Goal: Task Accomplishment & Management: Complete application form

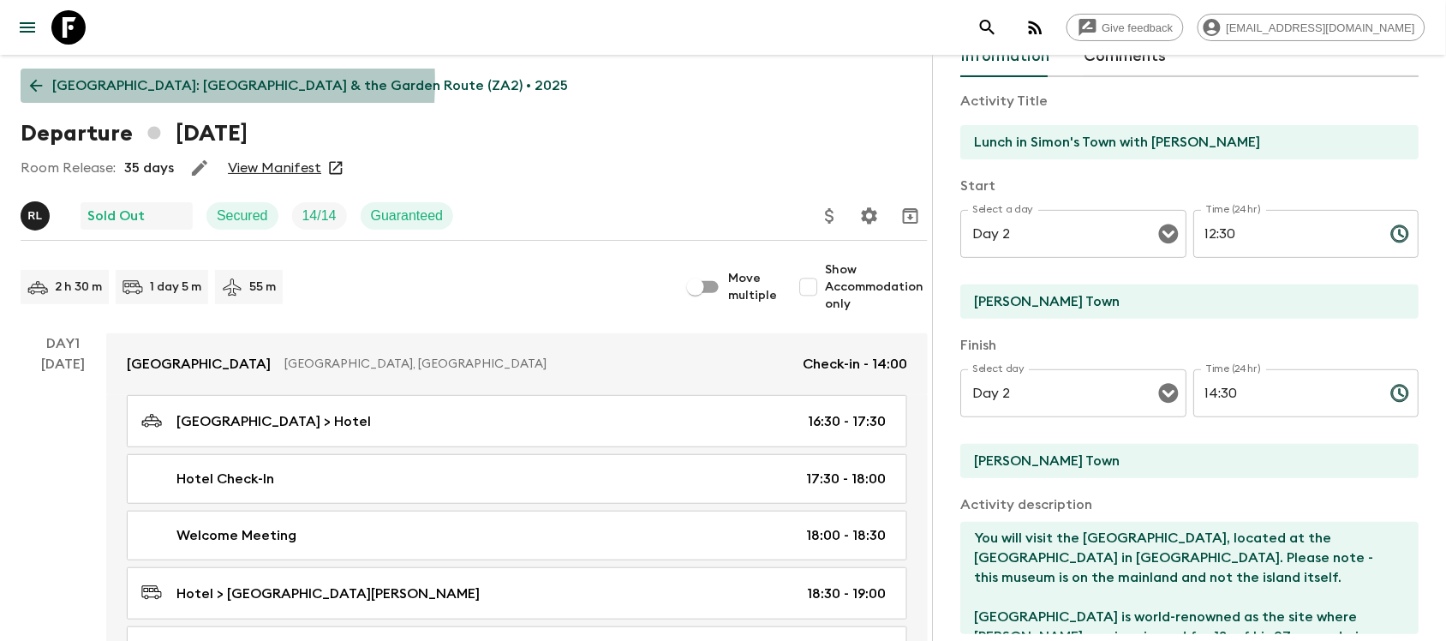
click at [40, 81] on icon at bounding box center [36, 85] width 19 height 19
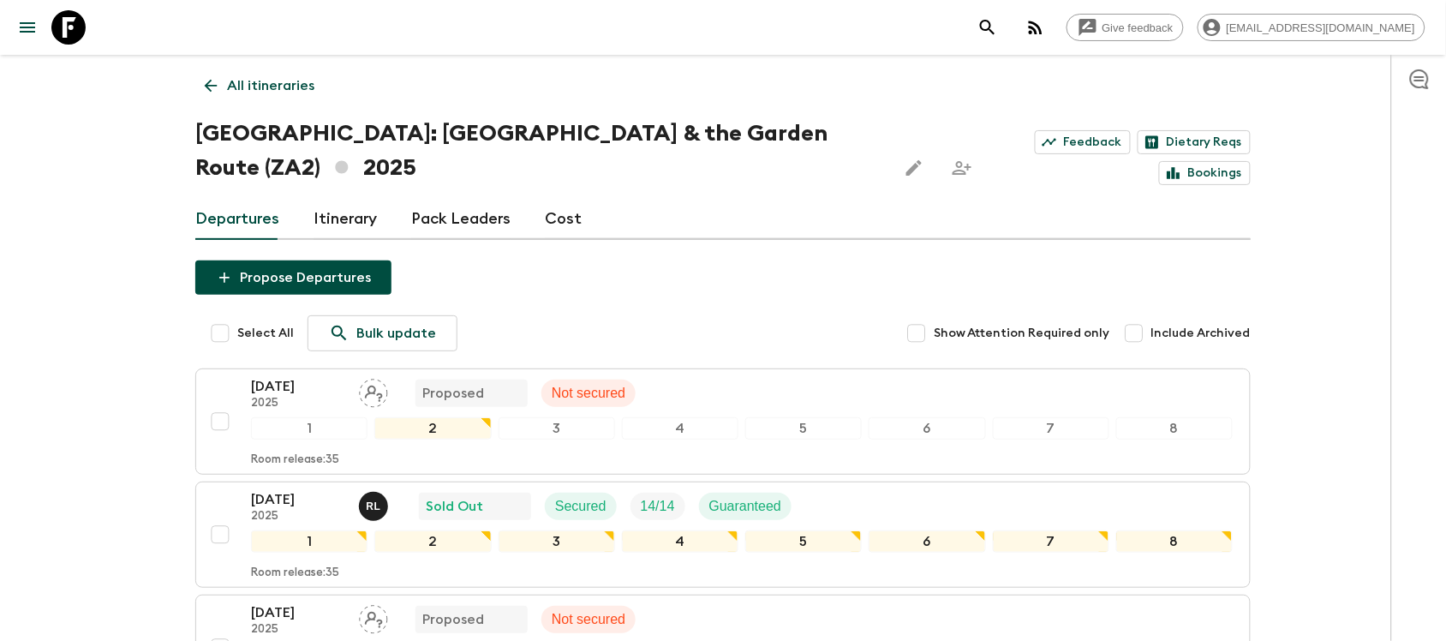
click at [219, 80] on icon at bounding box center [210, 85] width 19 height 19
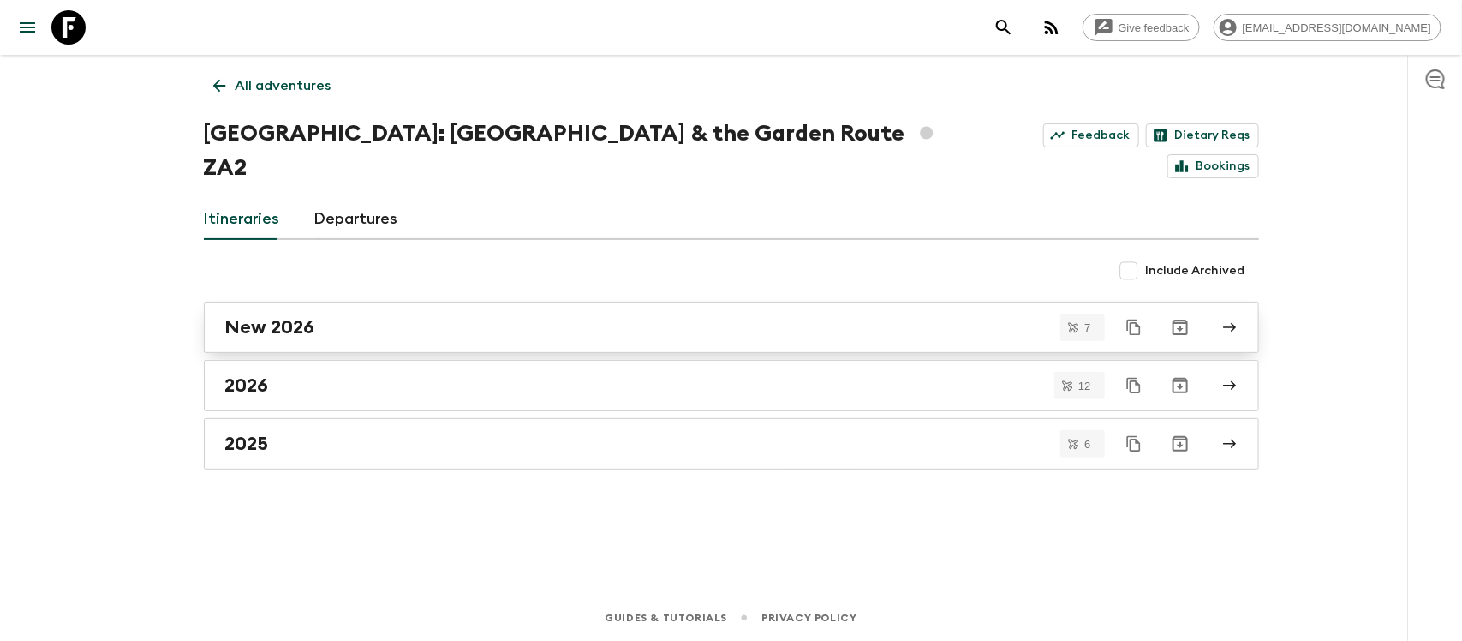
click at [289, 316] on h2 "New 2026" at bounding box center [270, 327] width 90 height 22
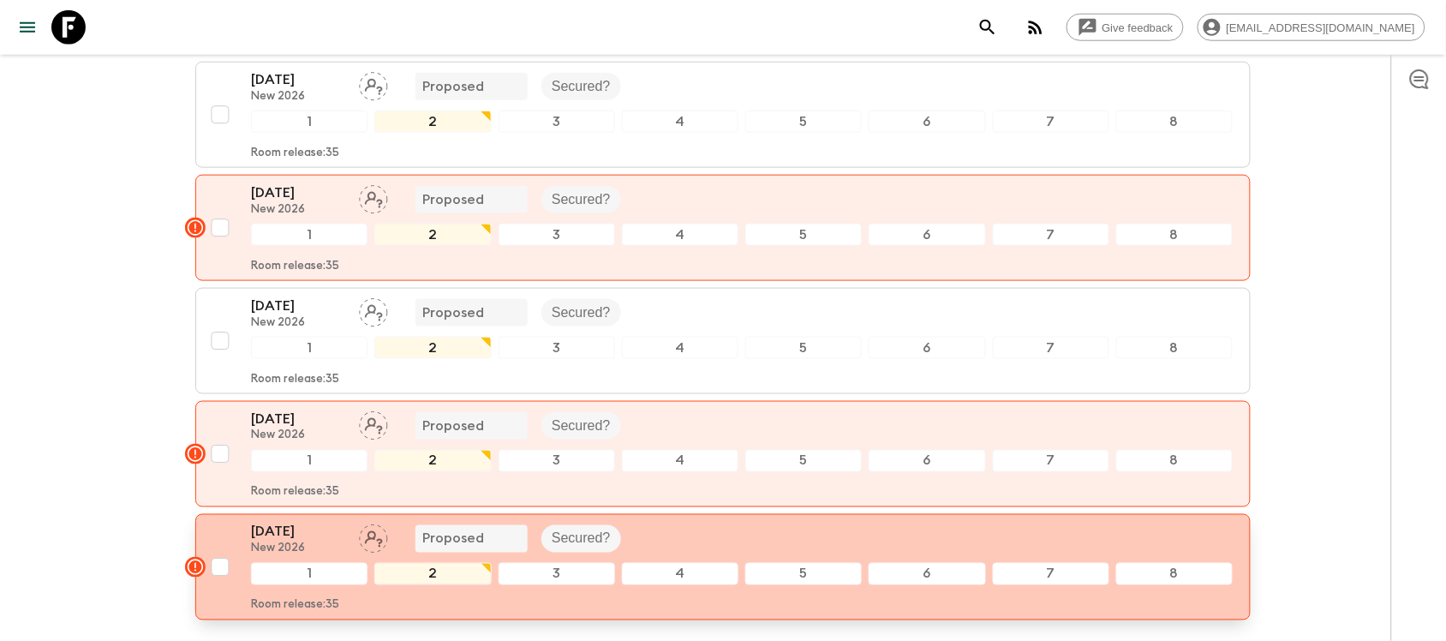
scroll to position [673, 0]
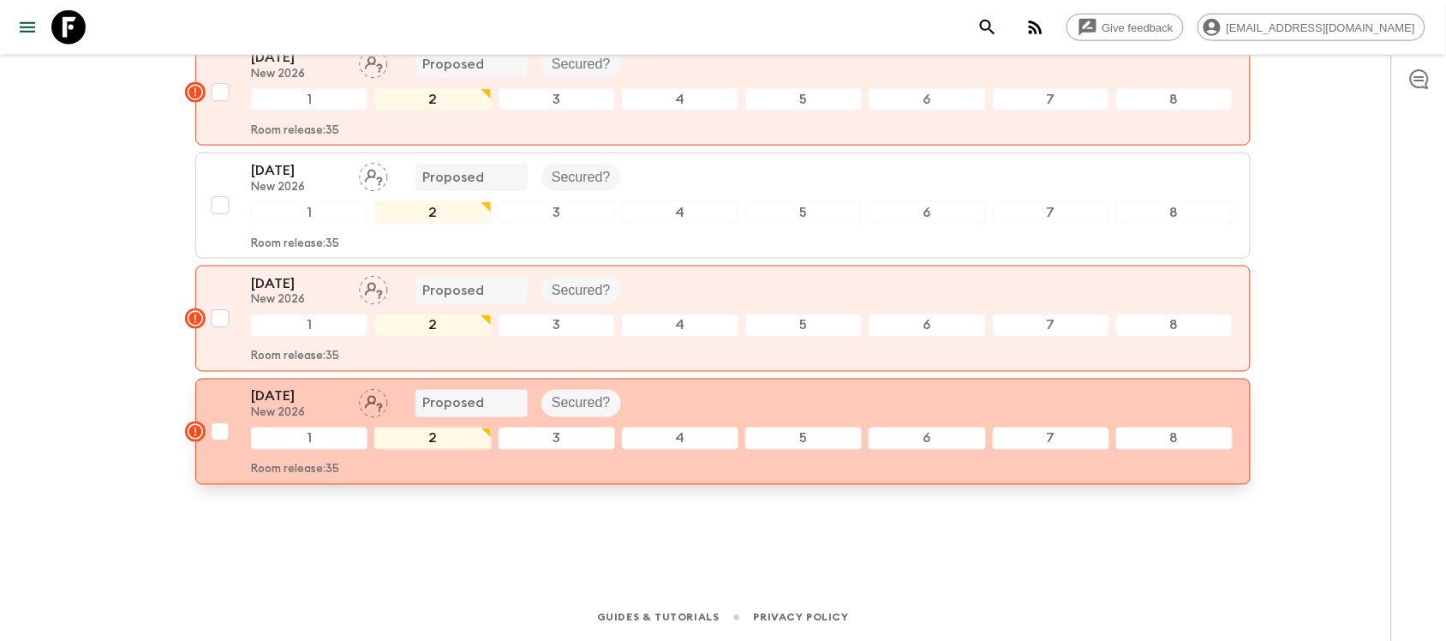
click at [314, 398] on p "[DATE]" at bounding box center [298, 396] width 94 height 21
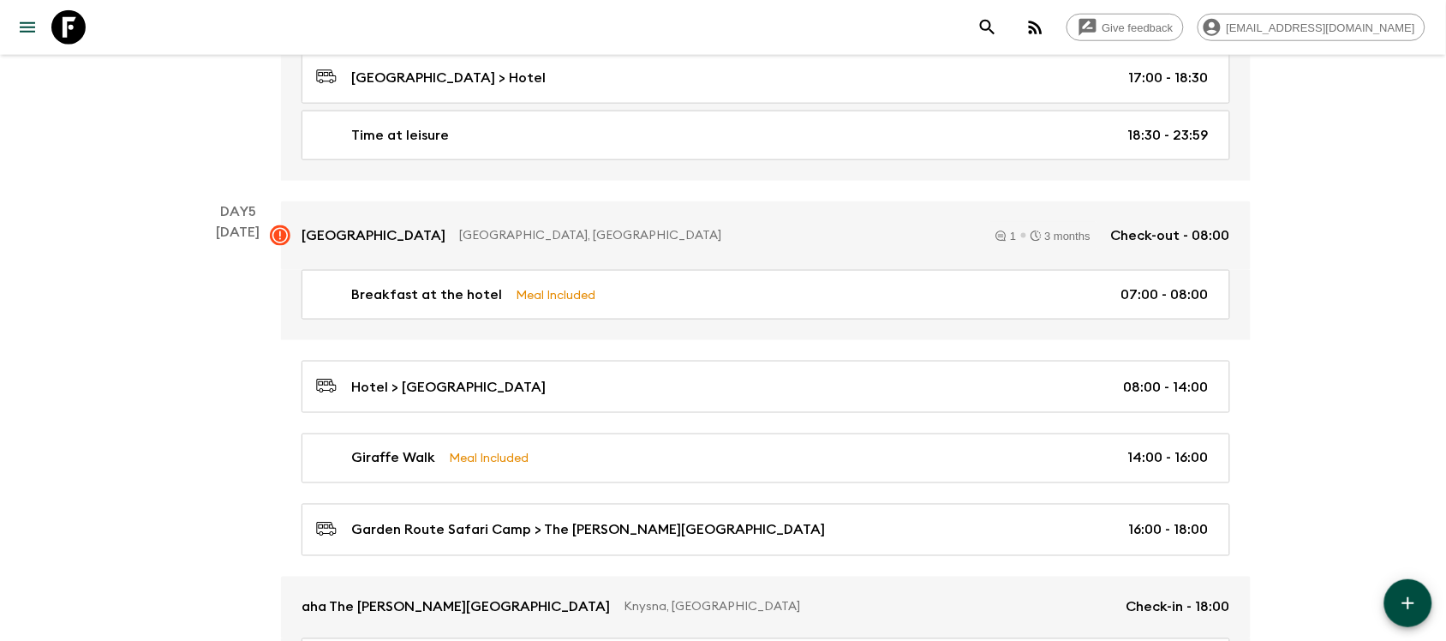
scroll to position [2546, 0]
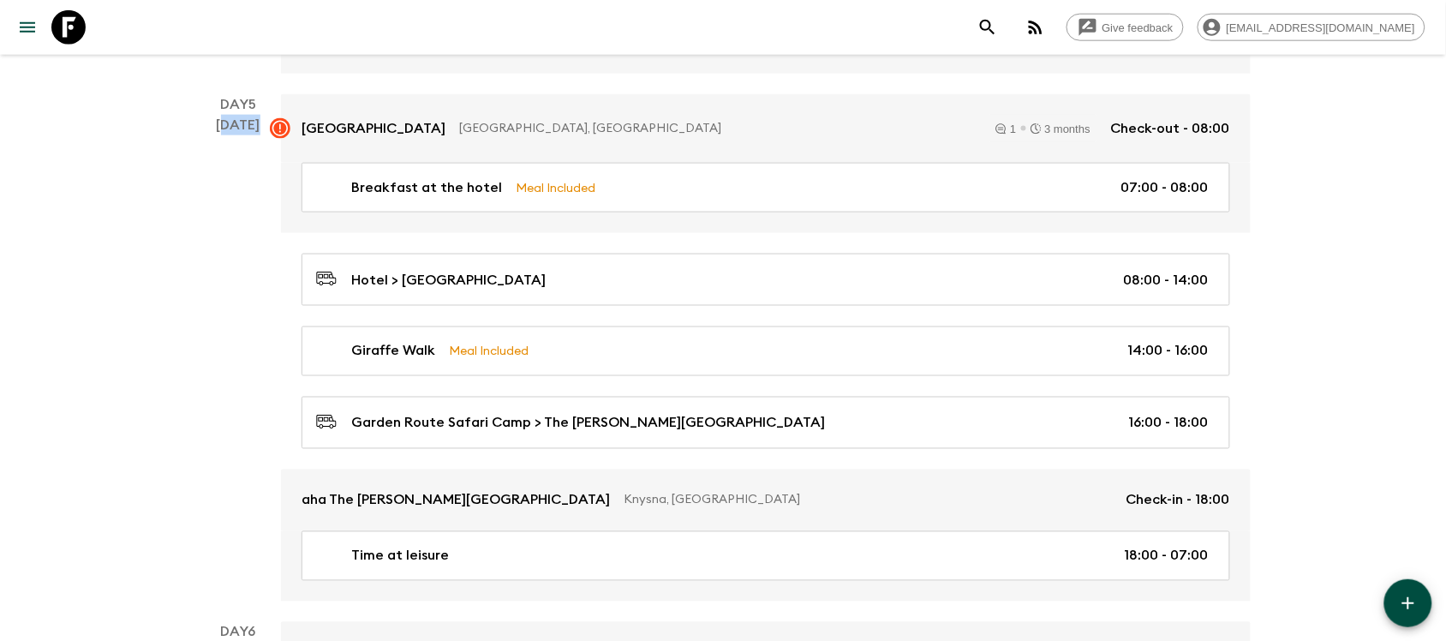
drag, startPoint x: 220, startPoint y: 141, endPoint x: 263, endPoint y: 141, distance: 42.8
click at [263, 141] on div "Day 5 [DATE]" at bounding box center [238, 347] width 86 height 507
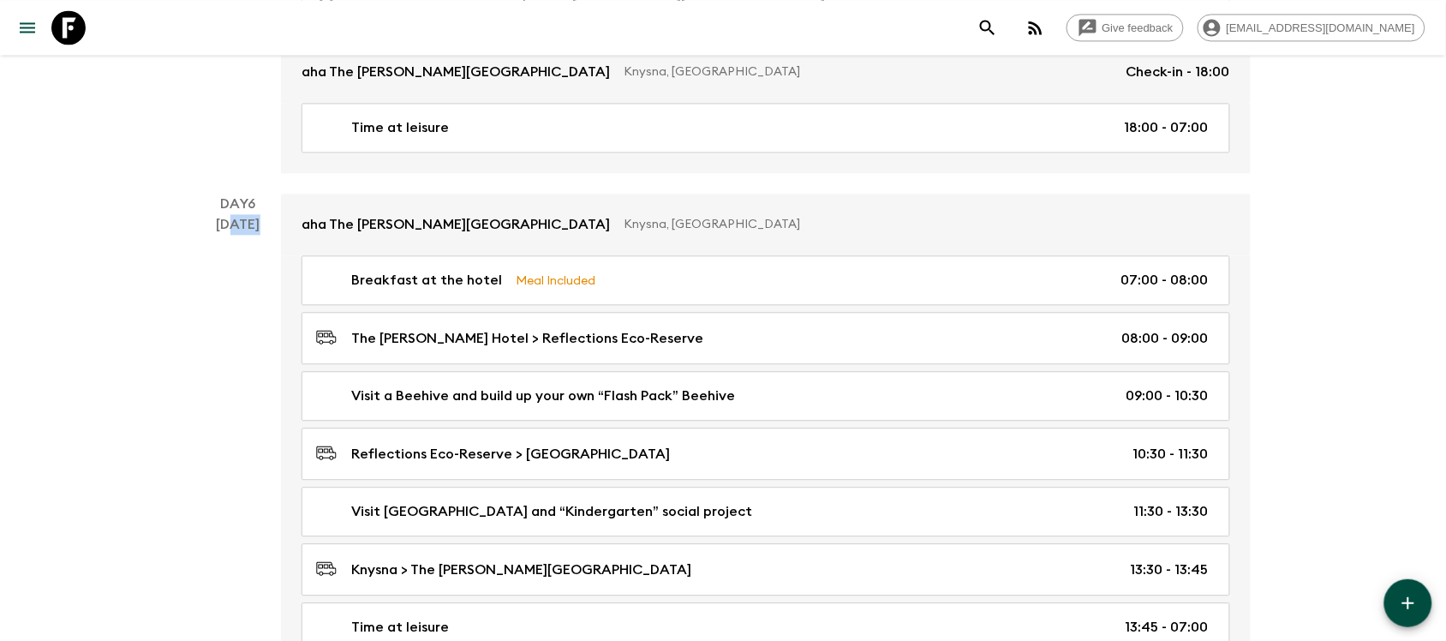
drag, startPoint x: 228, startPoint y: 259, endPoint x: 258, endPoint y: 266, distance: 30.7
click at [276, 258] on div "Day 6 [DATE]" at bounding box center [238, 433] width 86 height 479
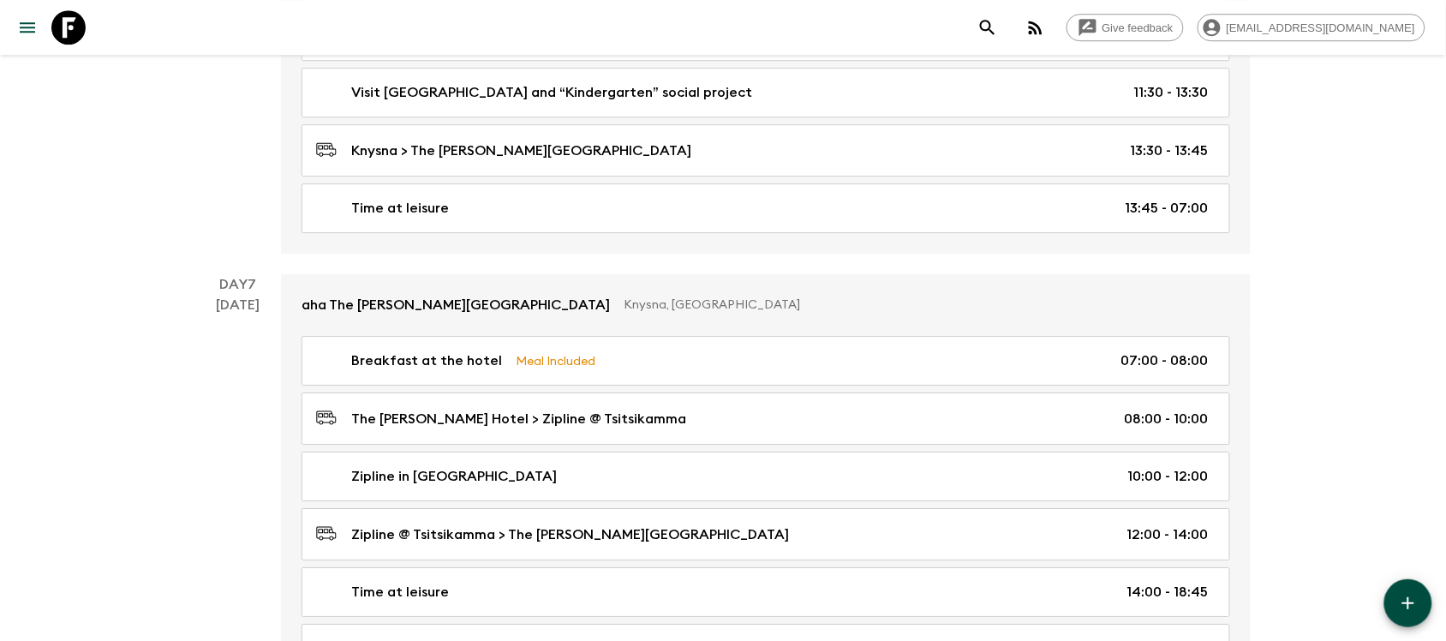
scroll to position [3403, 0]
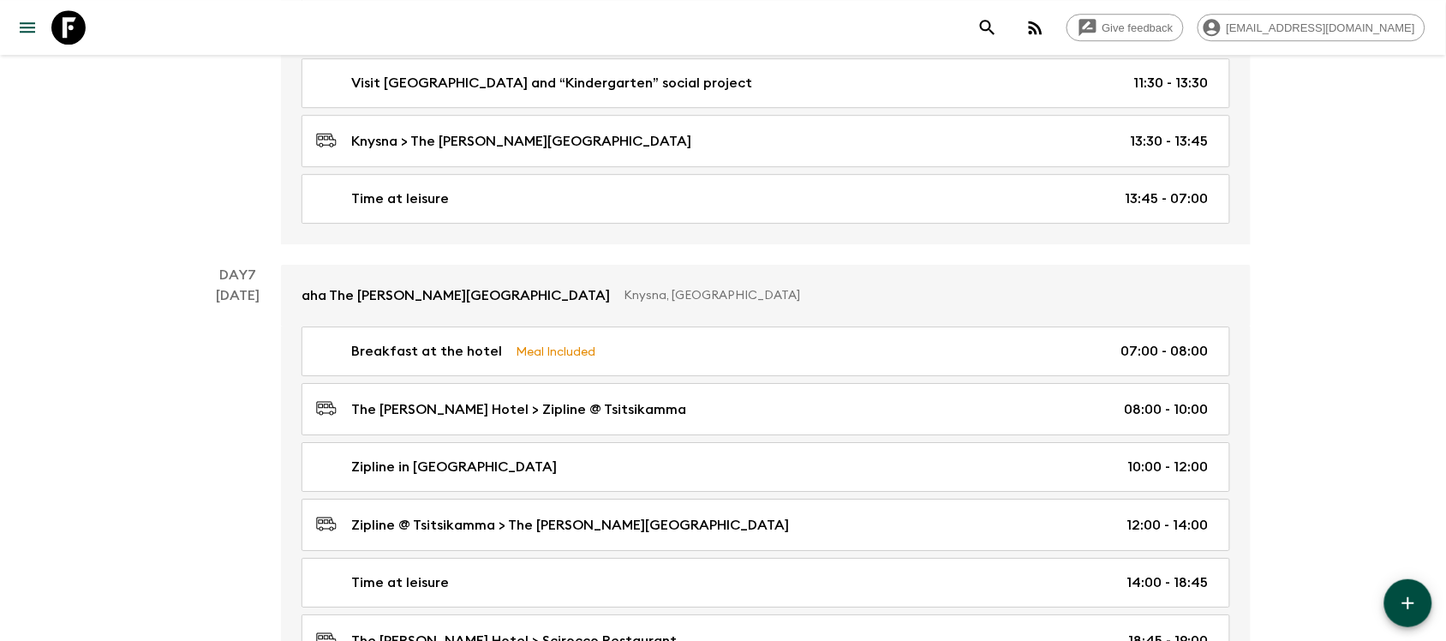
drag, startPoint x: 220, startPoint y: 325, endPoint x: 279, endPoint y: 319, distance: 59.4
click at [279, 319] on div "Day 7 [DATE]" at bounding box center [238, 562] width 86 height 594
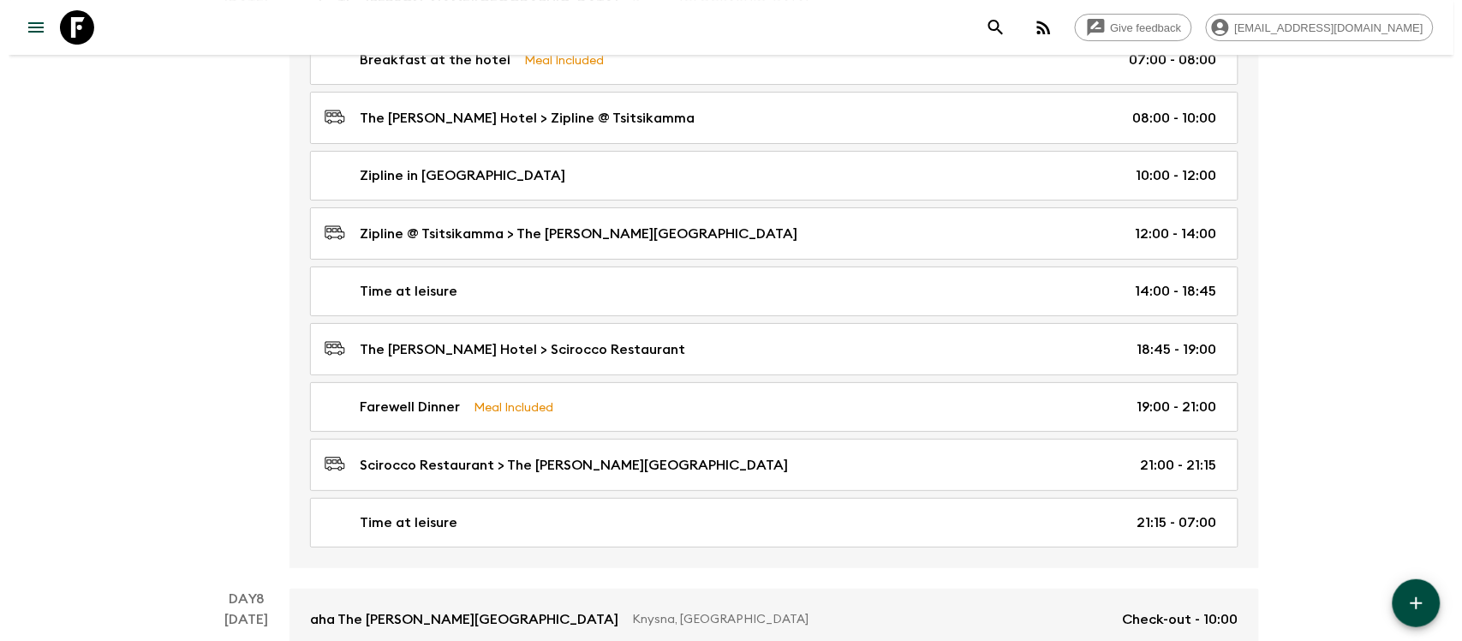
scroll to position [3426, 0]
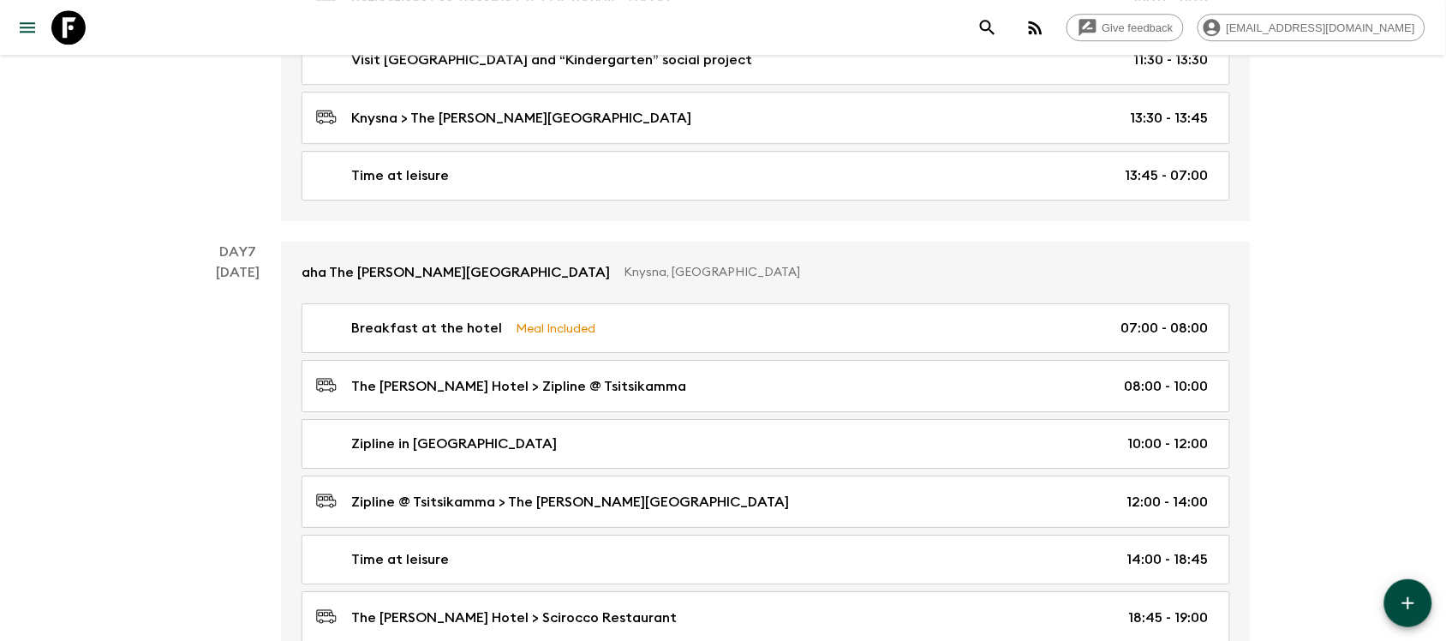
click at [34, 34] on icon "menu" at bounding box center [27, 27] width 21 height 21
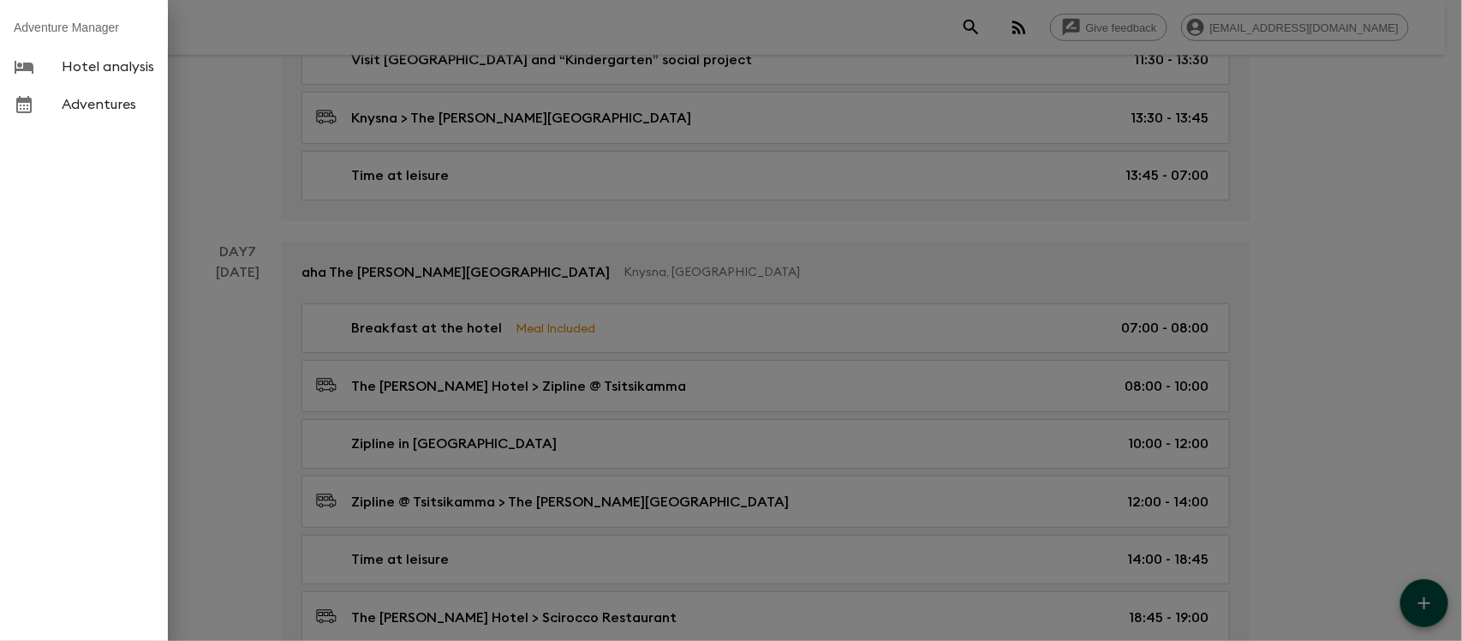
click at [111, 100] on span "Adventures" at bounding box center [108, 104] width 92 height 17
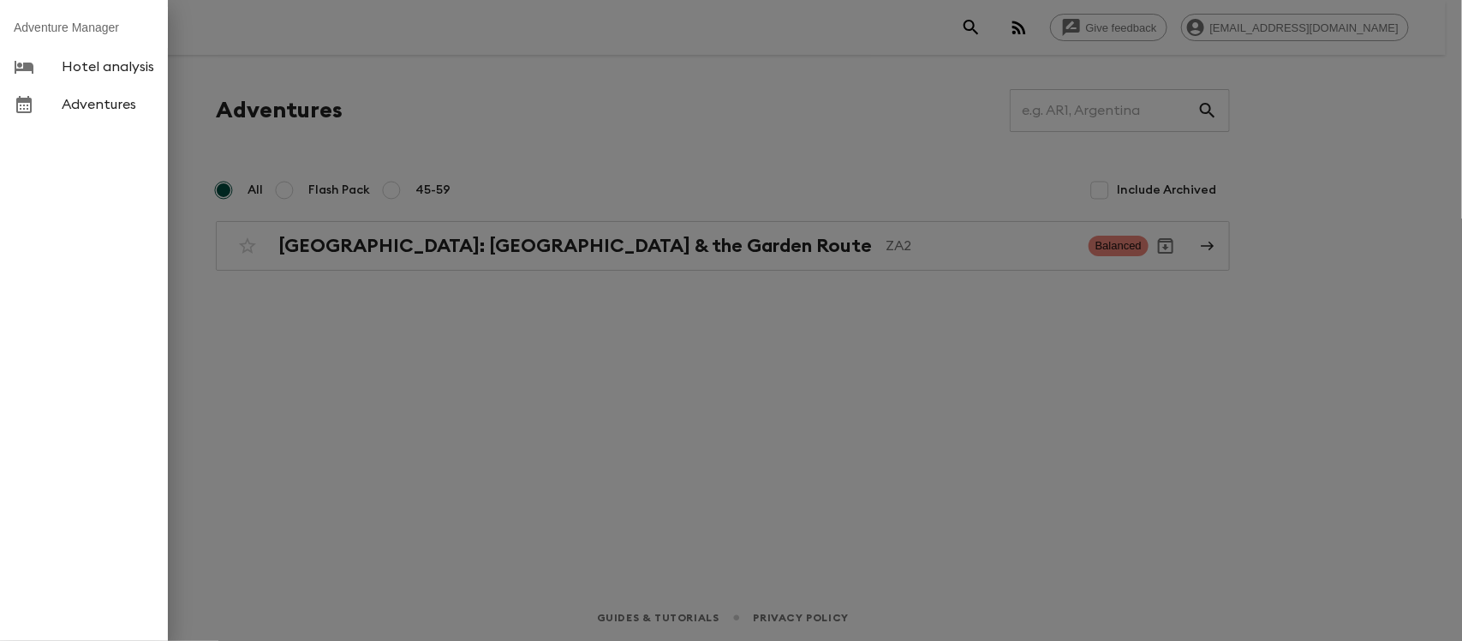
click at [522, 422] on div at bounding box center [731, 320] width 1462 height 641
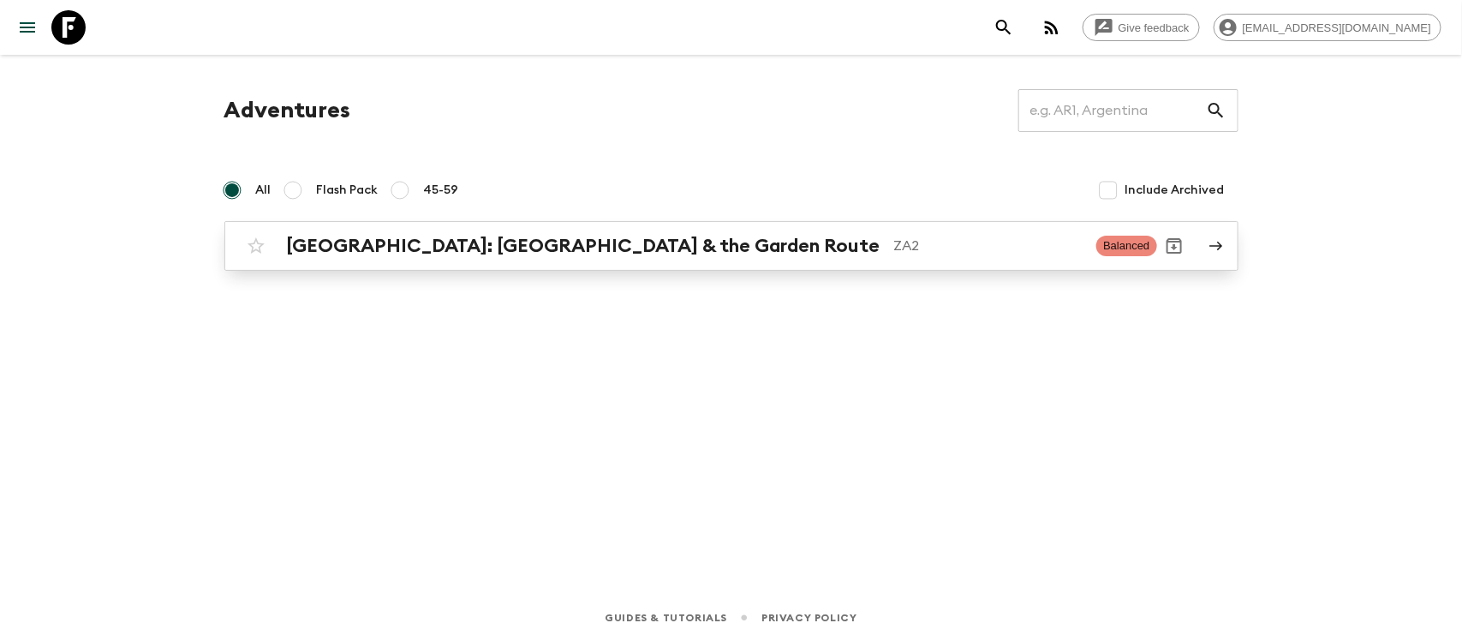
click at [399, 231] on div "[GEOGRAPHIC_DATA]: [GEOGRAPHIC_DATA] & the Garden Route ZA2 Balanced" at bounding box center [698, 246] width 918 height 34
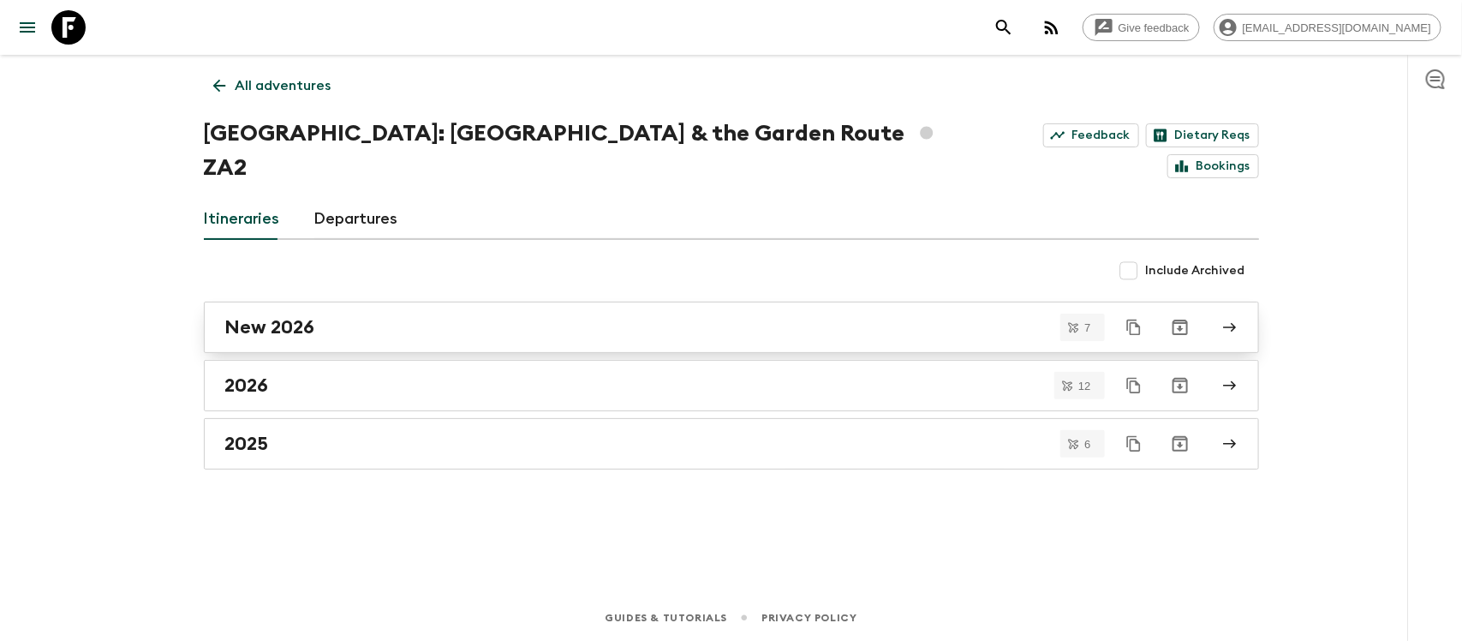
click at [313, 316] on h2 "New 2026" at bounding box center [270, 327] width 90 height 22
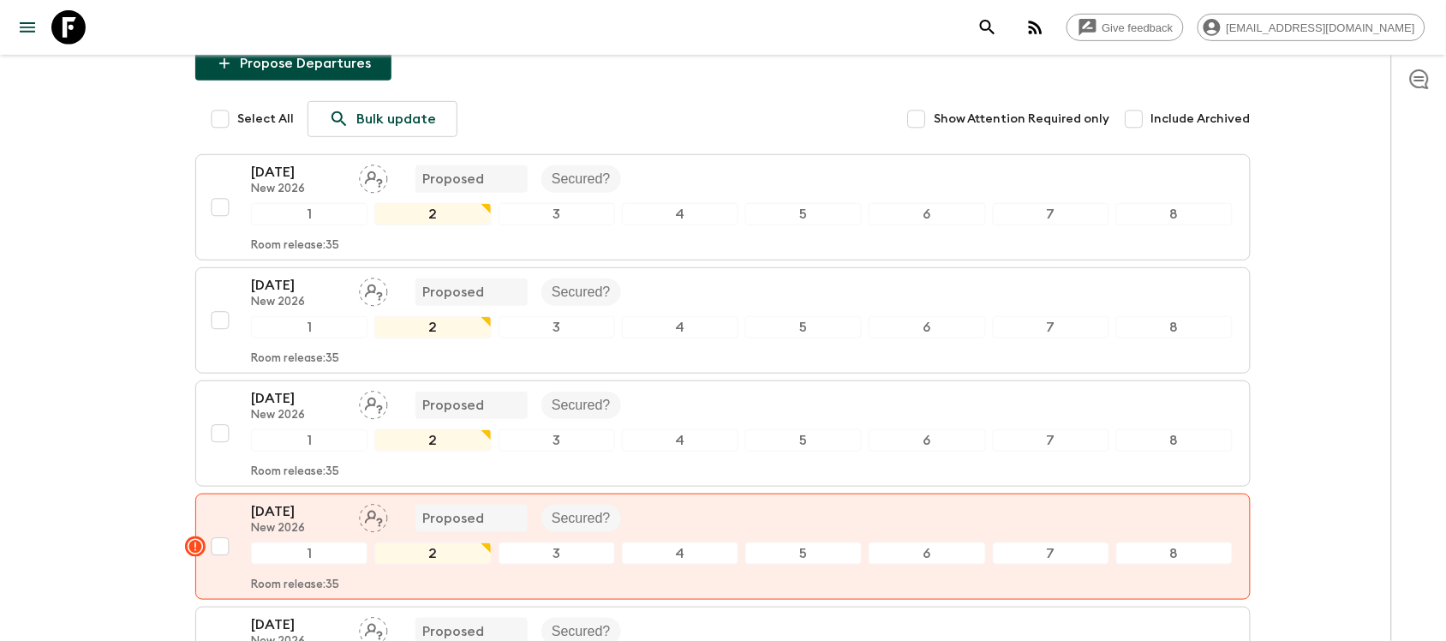
scroll to position [673, 0]
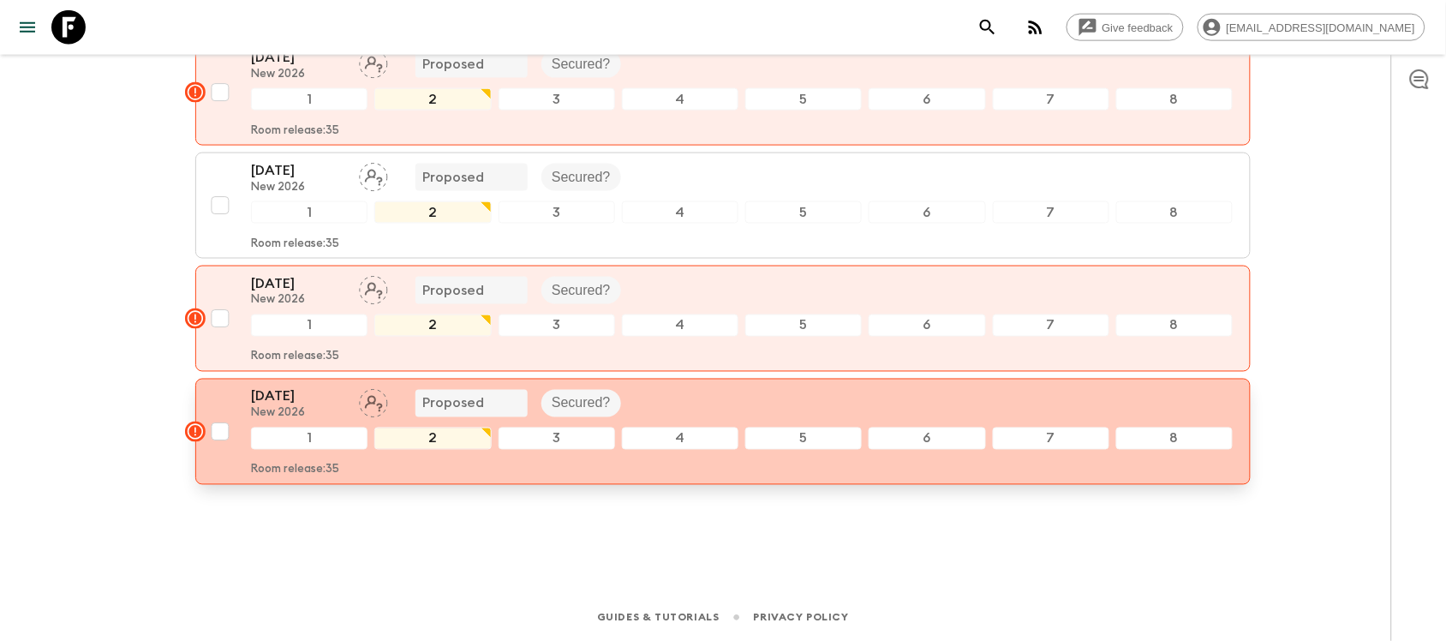
click at [731, 414] on div "[DATE] New 2026 Proposed Secured?" at bounding box center [741, 403] width 981 height 34
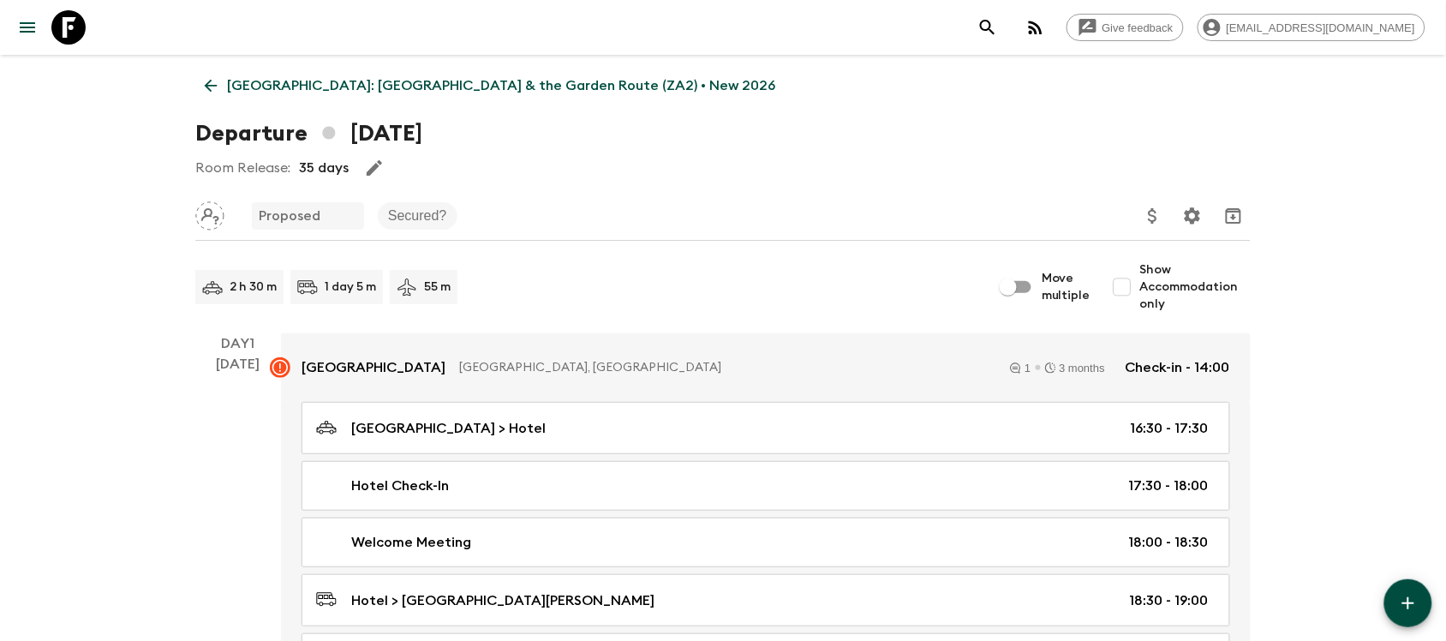
click at [203, 80] on icon at bounding box center [210, 85] width 19 height 19
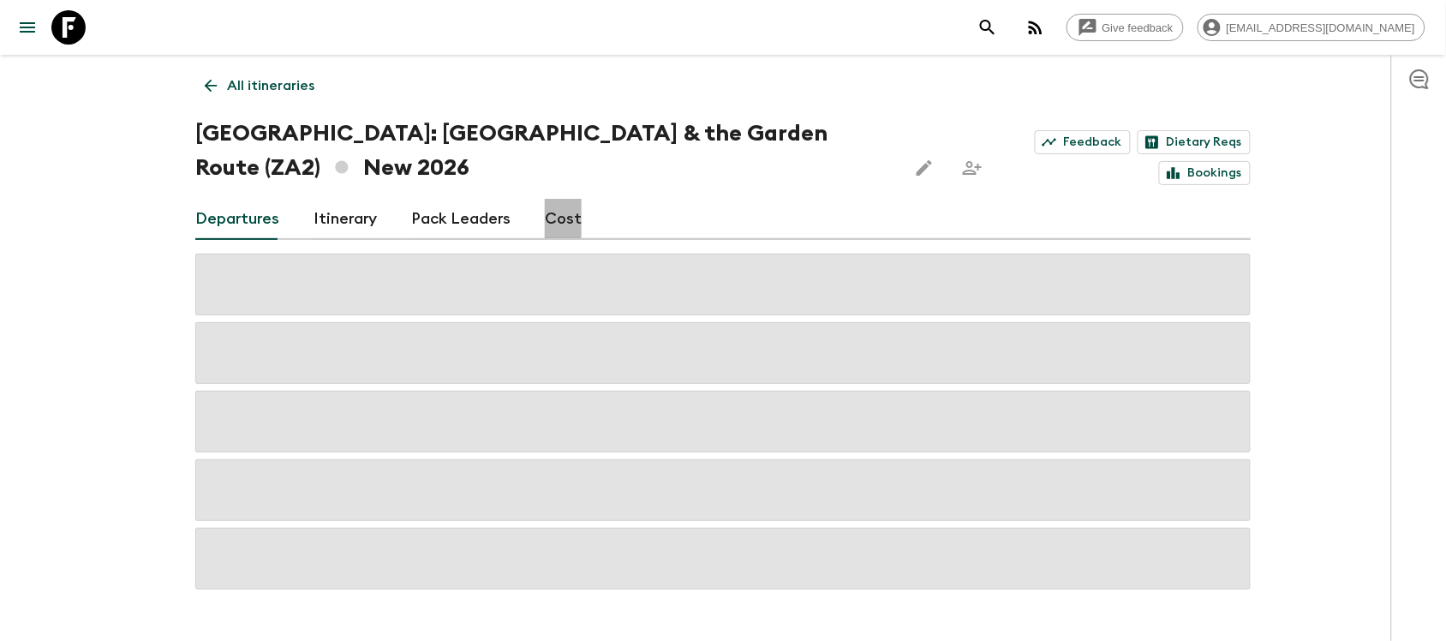
click at [545, 216] on link "Cost" at bounding box center [563, 219] width 37 height 41
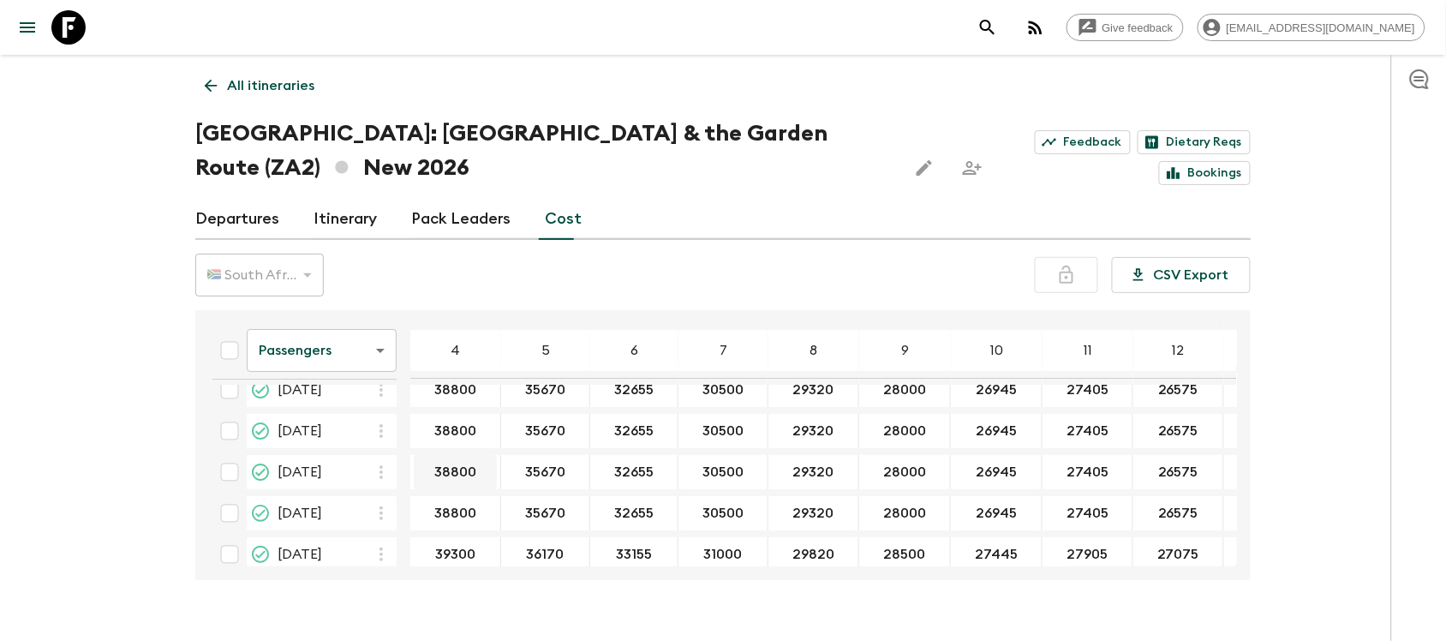
scroll to position [114, 0]
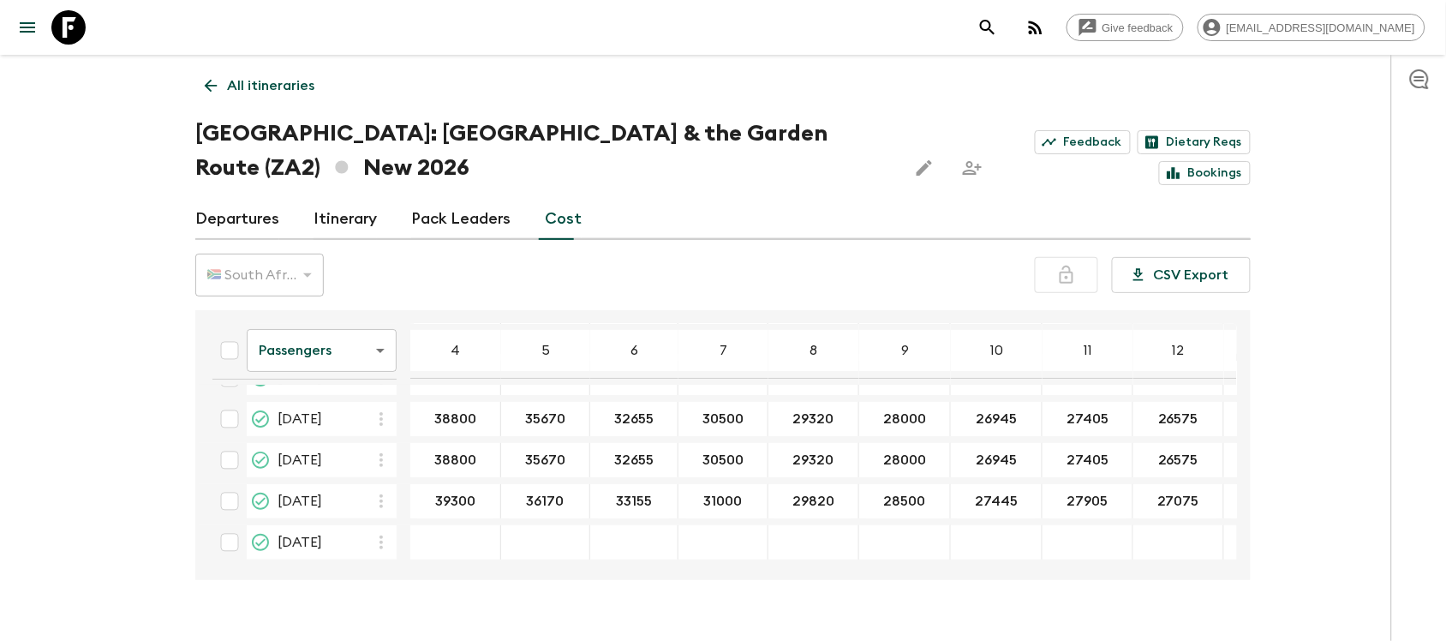
drag, startPoint x: 709, startPoint y: 566, endPoint x: 1028, endPoint y: 565, distance: 318.6
click at [1028, 565] on div "Passengers passengersCost ​ 4 5 6 7 8 9 10 11 12 13 14 15 16 17 18 [DATE] 38800…" at bounding box center [718, 445] width 1038 height 242
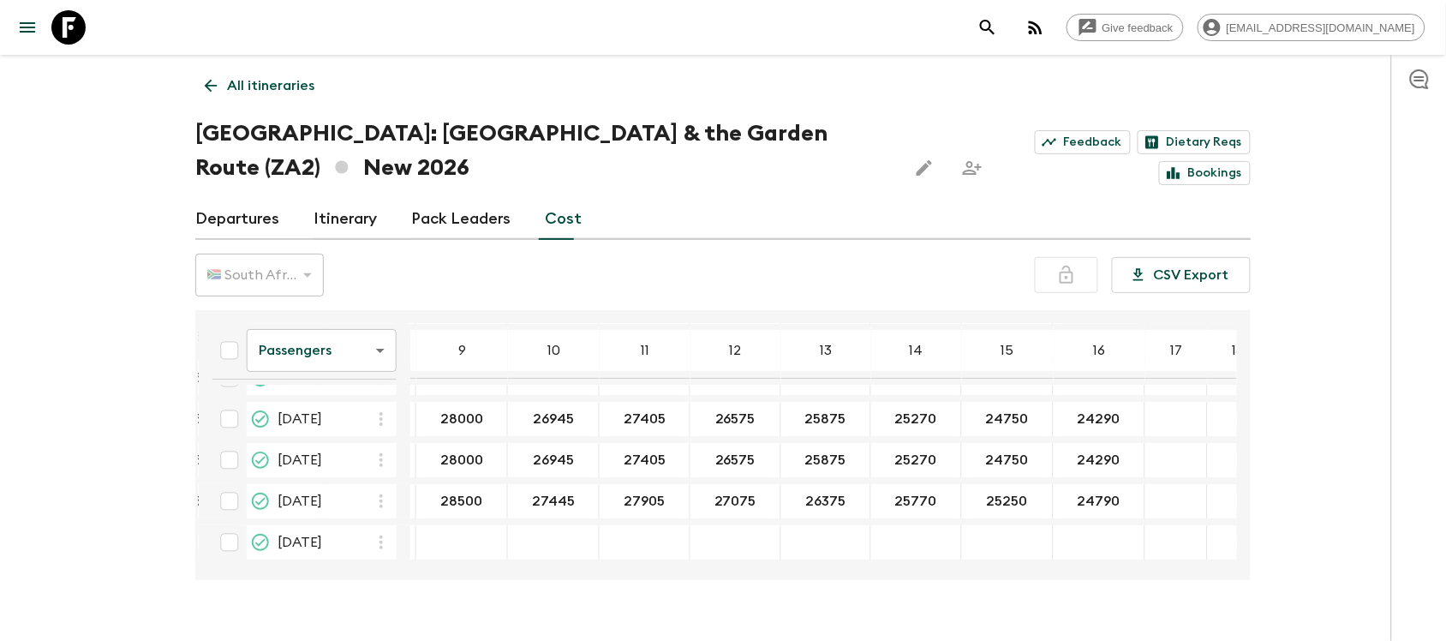
scroll to position [114, 456]
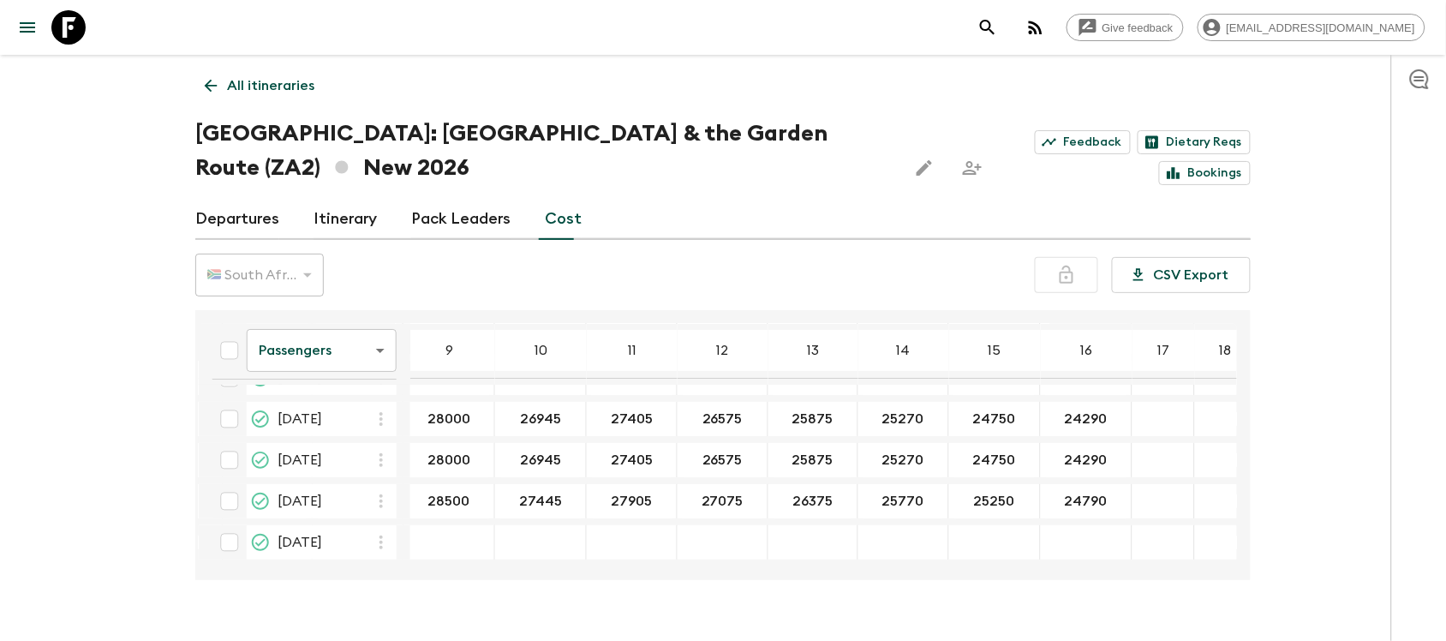
click at [983, 579] on div "Passengers passengersCost ​ 4 5 6 7 8 9 10 11 12 13 14 15 16 17 18 [DATE] 38800…" at bounding box center [722, 445] width 1055 height 270
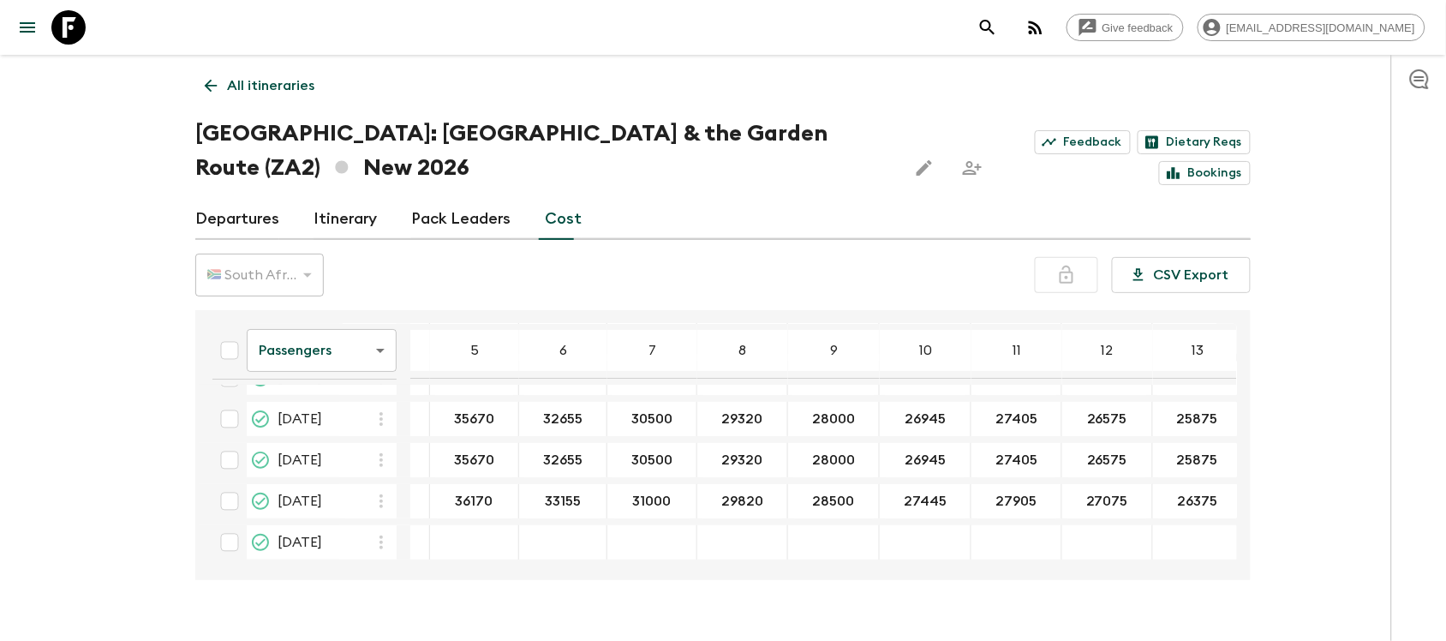
scroll to position [114, 0]
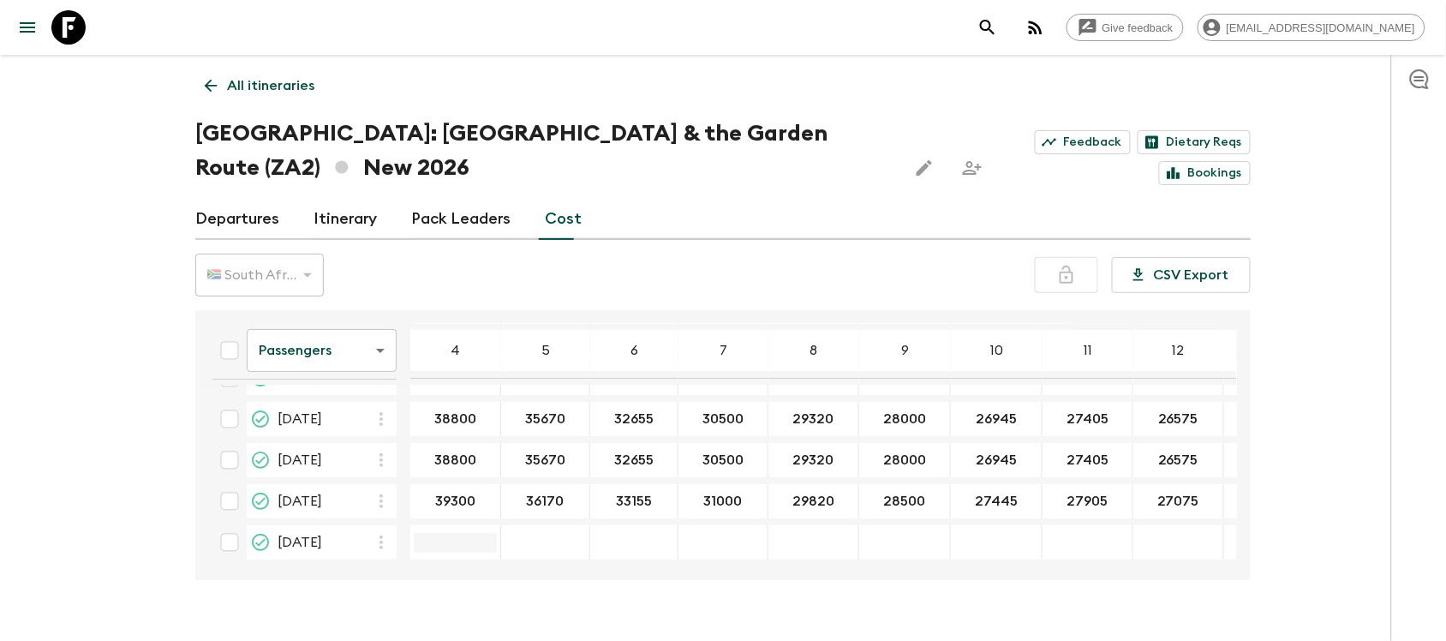
click at [464, 540] on input "26 Dec 2026; 4" at bounding box center [455, 543] width 83 height 20
click at [462, 534] on input "26 Dec 2026; 4" at bounding box center [455, 543] width 83 height 20
click at [471, 535] on input "26 Dec 2026; 4" at bounding box center [455, 543] width 83 height 20
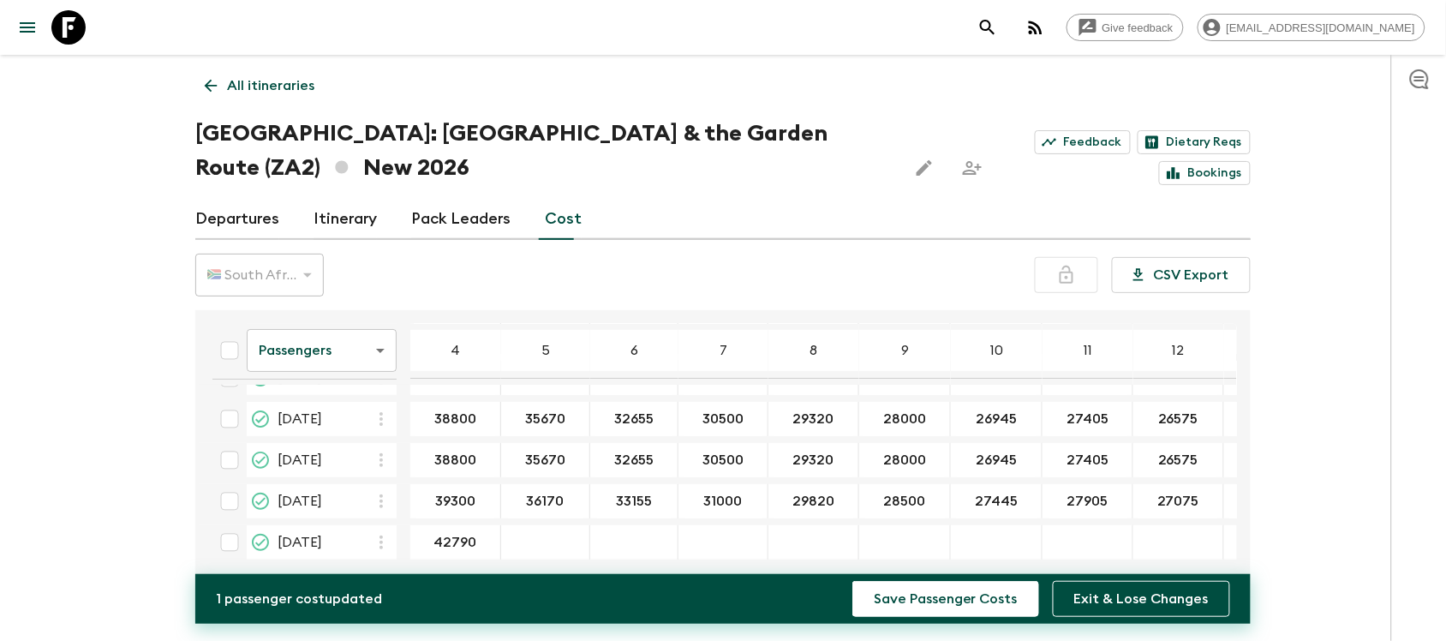
type input "42790"
click at [127, 505] on div "Give feedback [EMAIL_ADDRESS][DOMAIN_NAME] All itineraries [GEOGRAPHIC_DATA]: […" at bounding box center [723, 337] width 1446 height 674
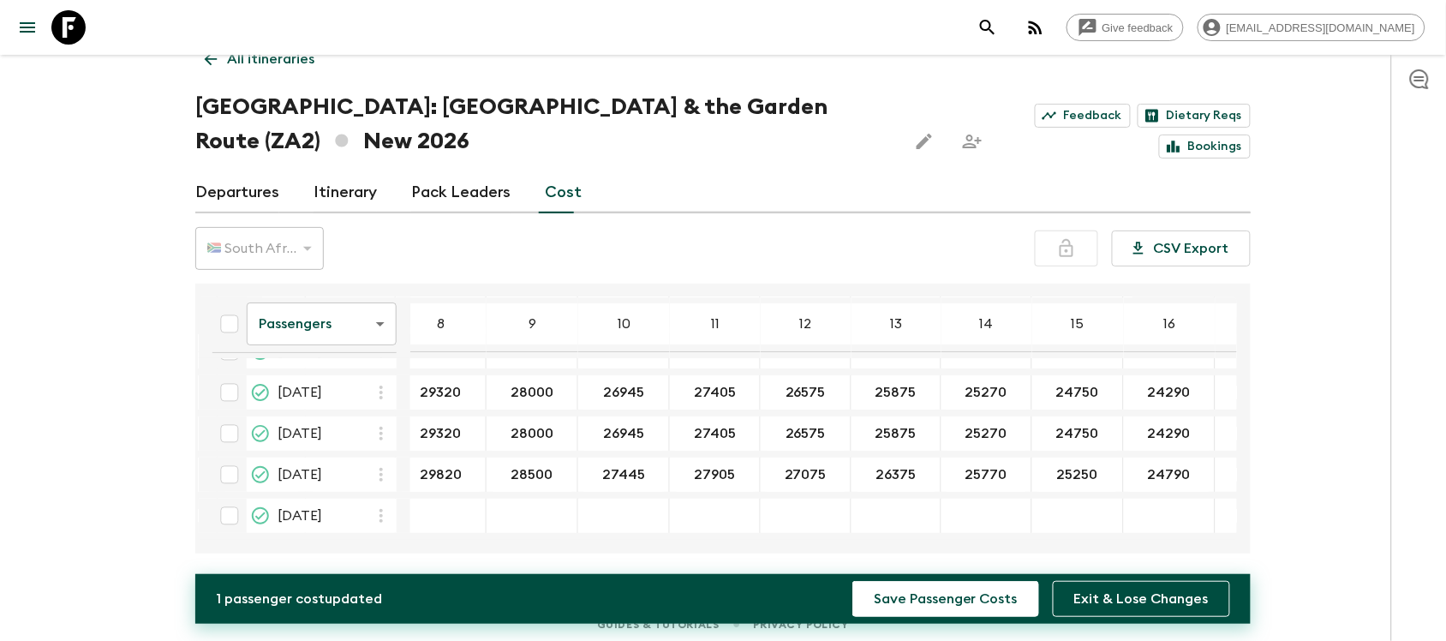
scroll to position [33, 0]
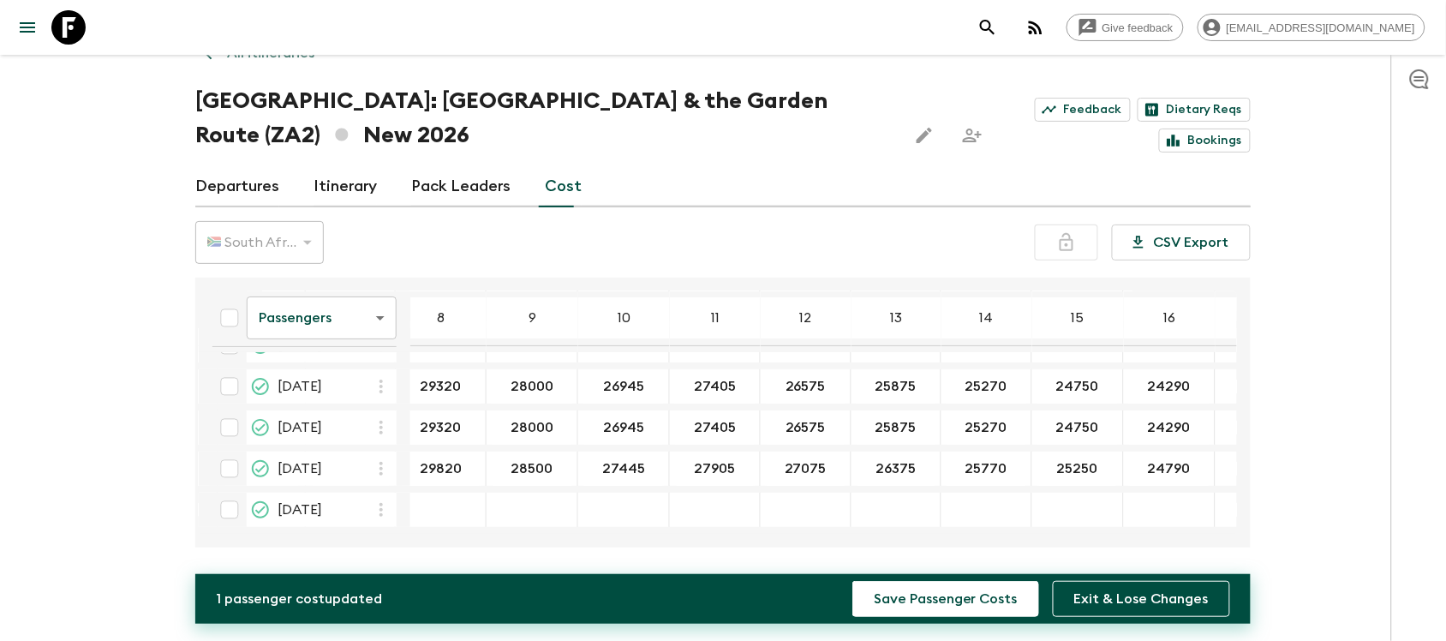
click at [431, 495] on div "26 Dec 2026; 8" at bounding box center [441, 509] width 91 height 34
type input "42790"
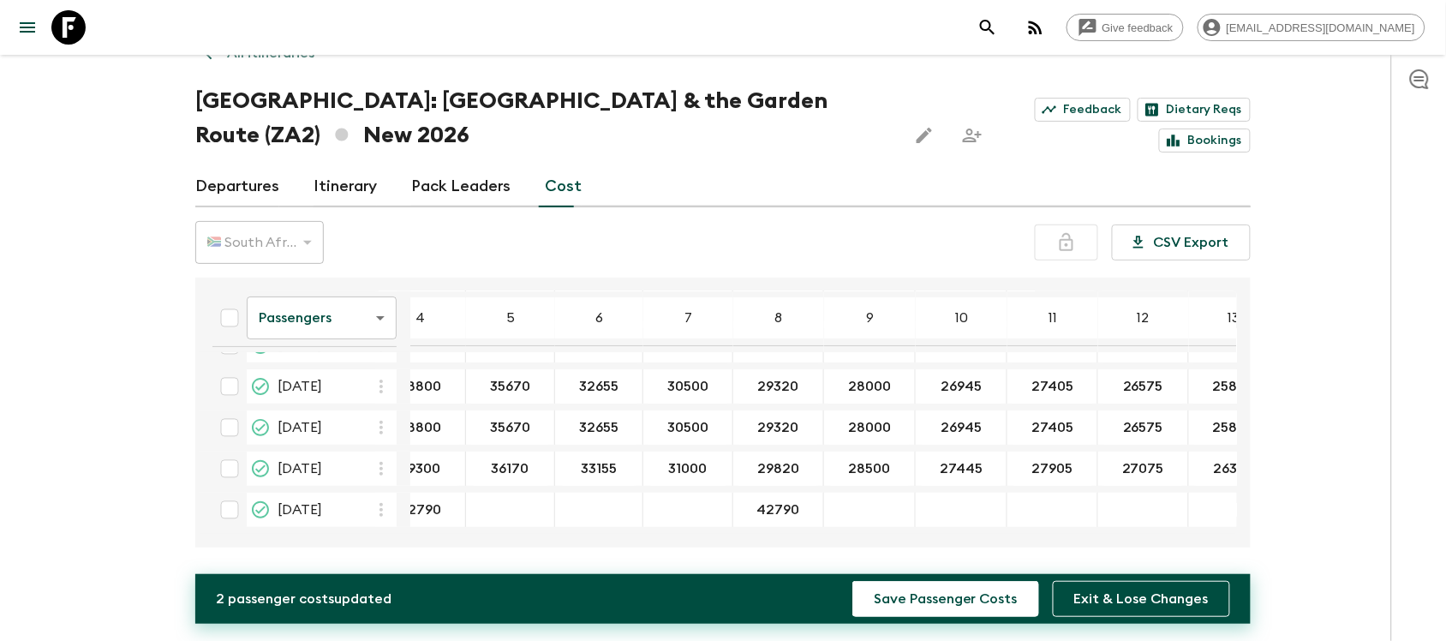
scroll to position [114, 0]
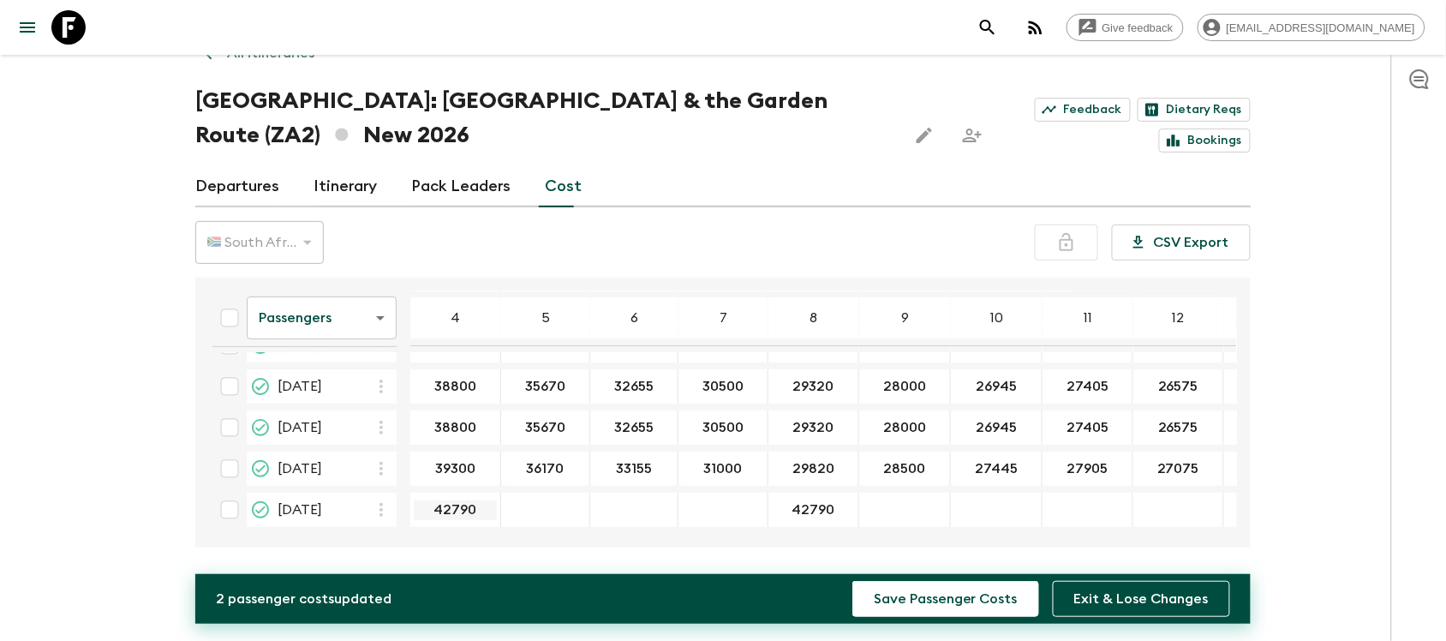
click at [459, 503] on input "42790" at bounding box center [455, 510] width 83 height 20
click at [503, 504] on div "26 Dec 2026; 5" at bounding box center [545, 509] width 89 height 34
type input "39530"
type input "36470"
type input "34280"
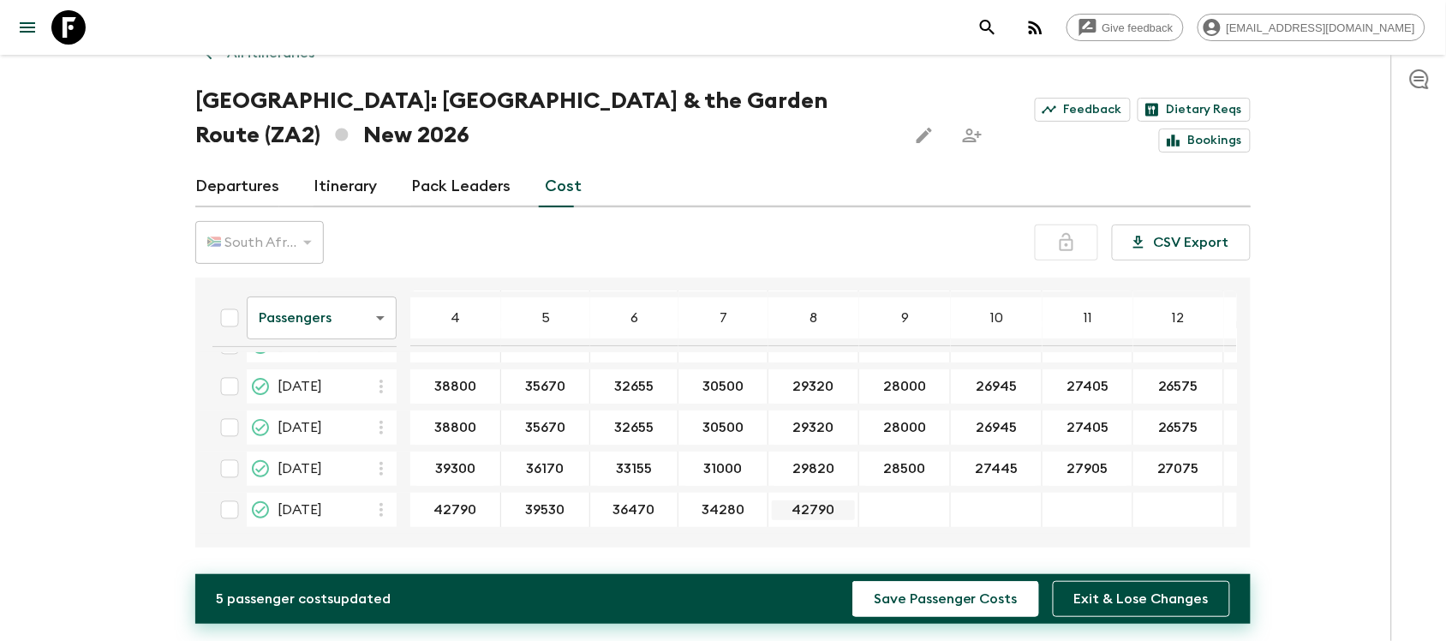
click at [790, 500] on input "42790" at bounding box center [813, 510] width 83 height 20
type input "33175"
click at [882, 510] on input "26 Dec 2026; 9" at bounding box center [904, 510] width 84 height 20
type input "31840"
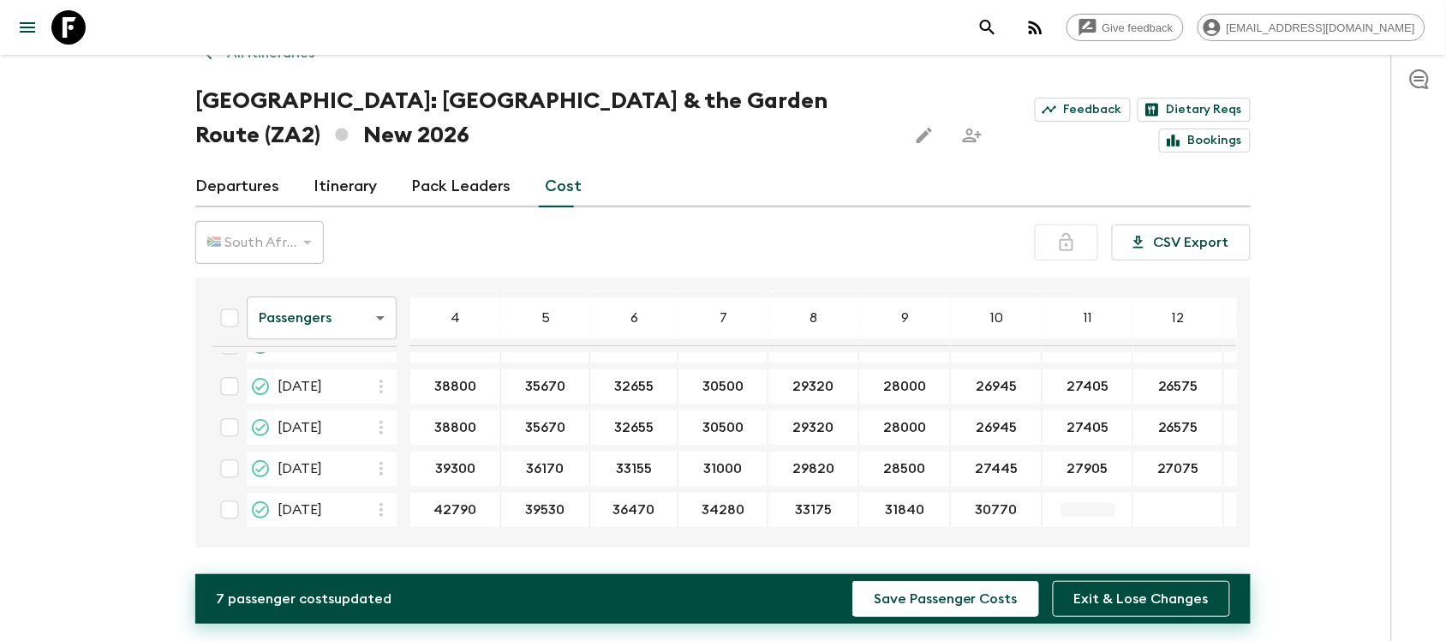
type input "30770"
type input "31160"
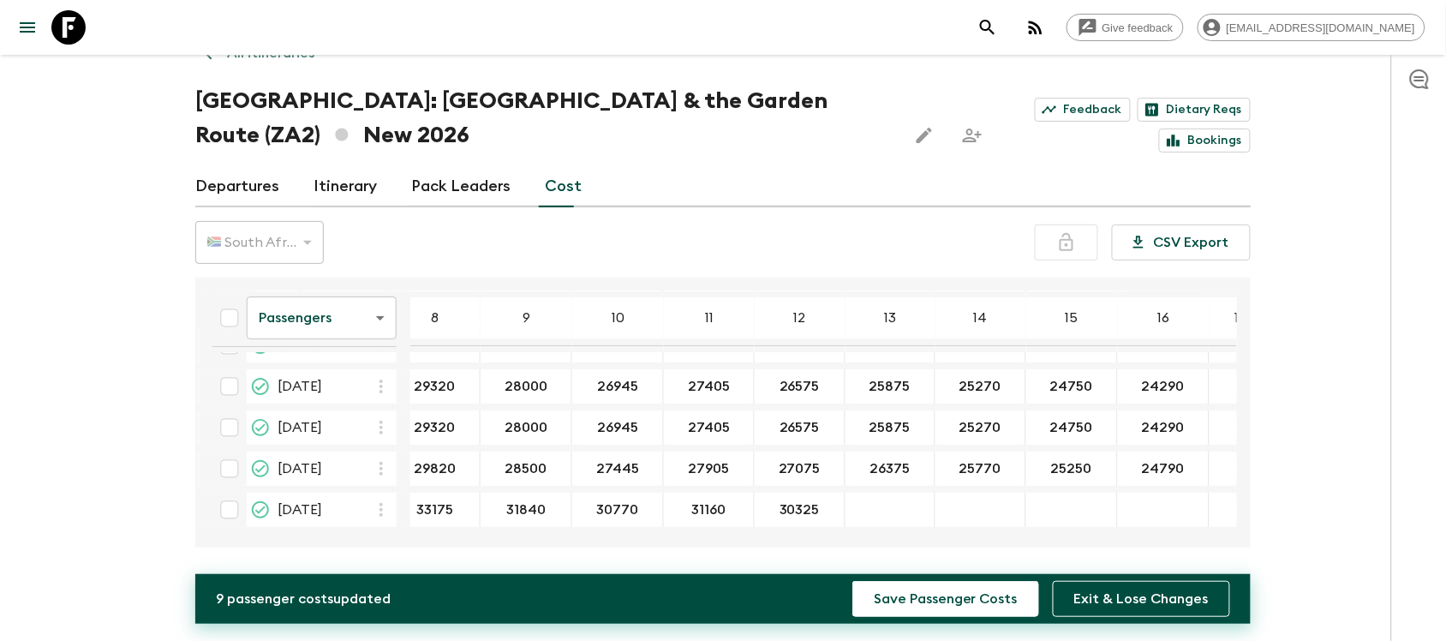
scroll to position [114, 397]
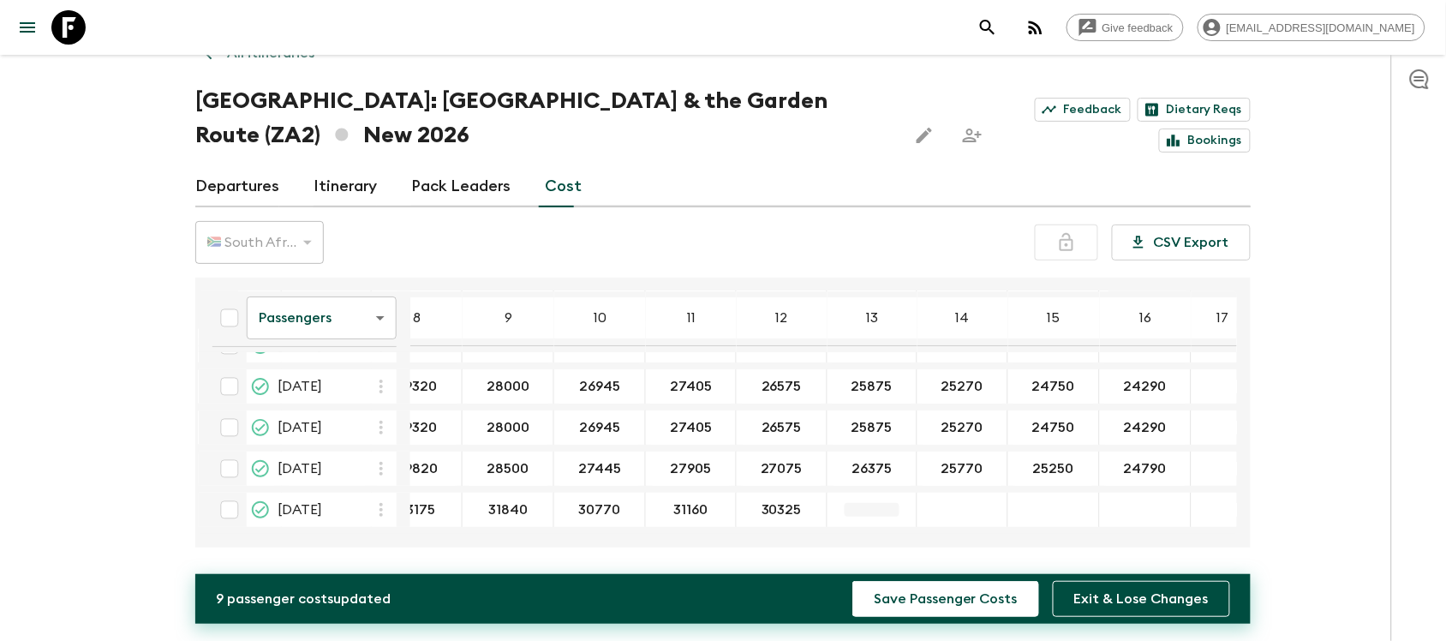
type input "30325"
type input "29620"
type input "29015"
click at [1034, 512] on div "26 Dec 2026; 15" at bounding box center [1054, 509] width 92 height 34
click at [1045, 500] on input "284" at bounding box center [1053, 510] width 84 height 20
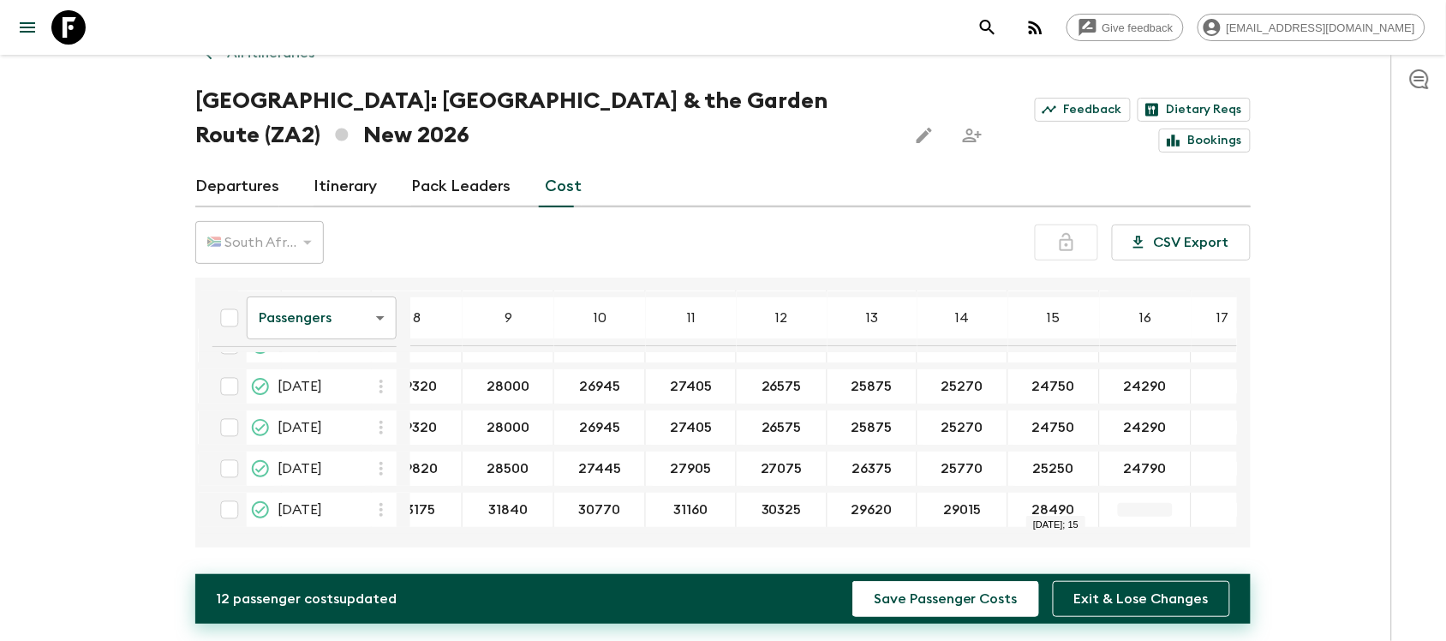
type input "28490"
type input "27430"
click at [1328, 456] on div "Give feedback [EMAIL_ADDRESS][DOMAIN_NAME] All itineraries [GEOGRAPHIC_DATA]: […" at bounding box center [723, 304] width 1446 height 674
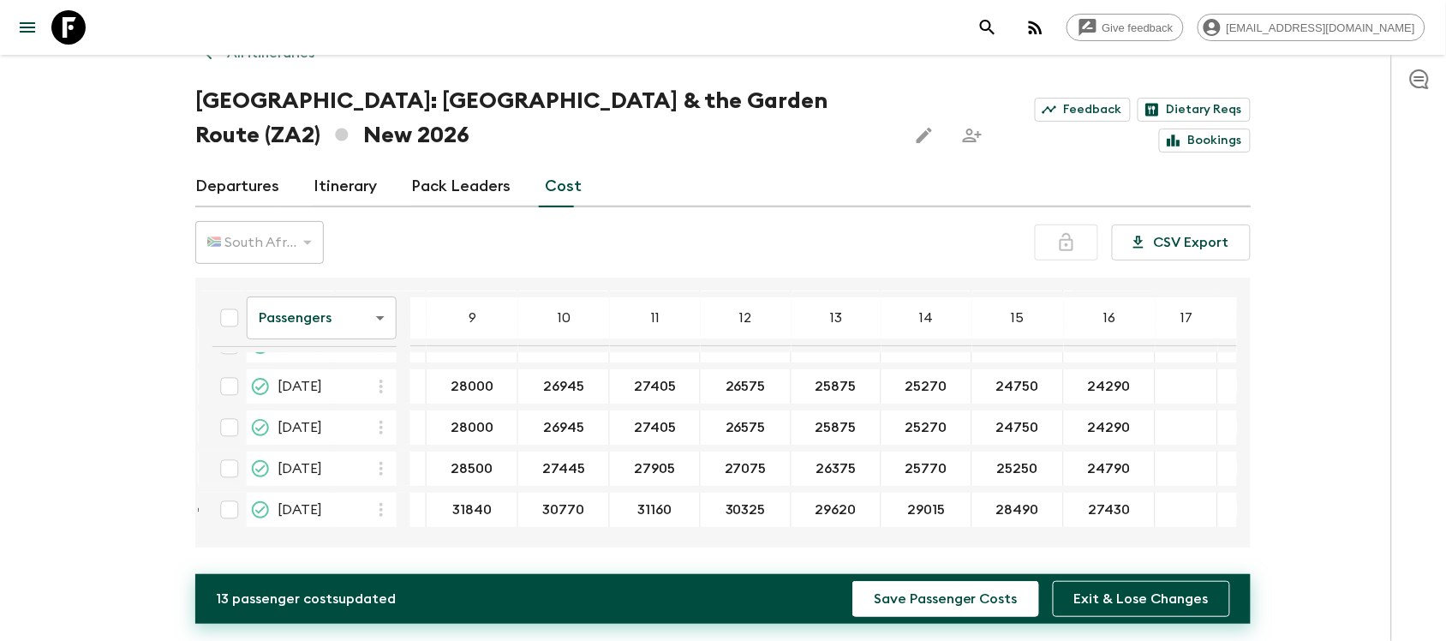
scroll to position [114, 438]
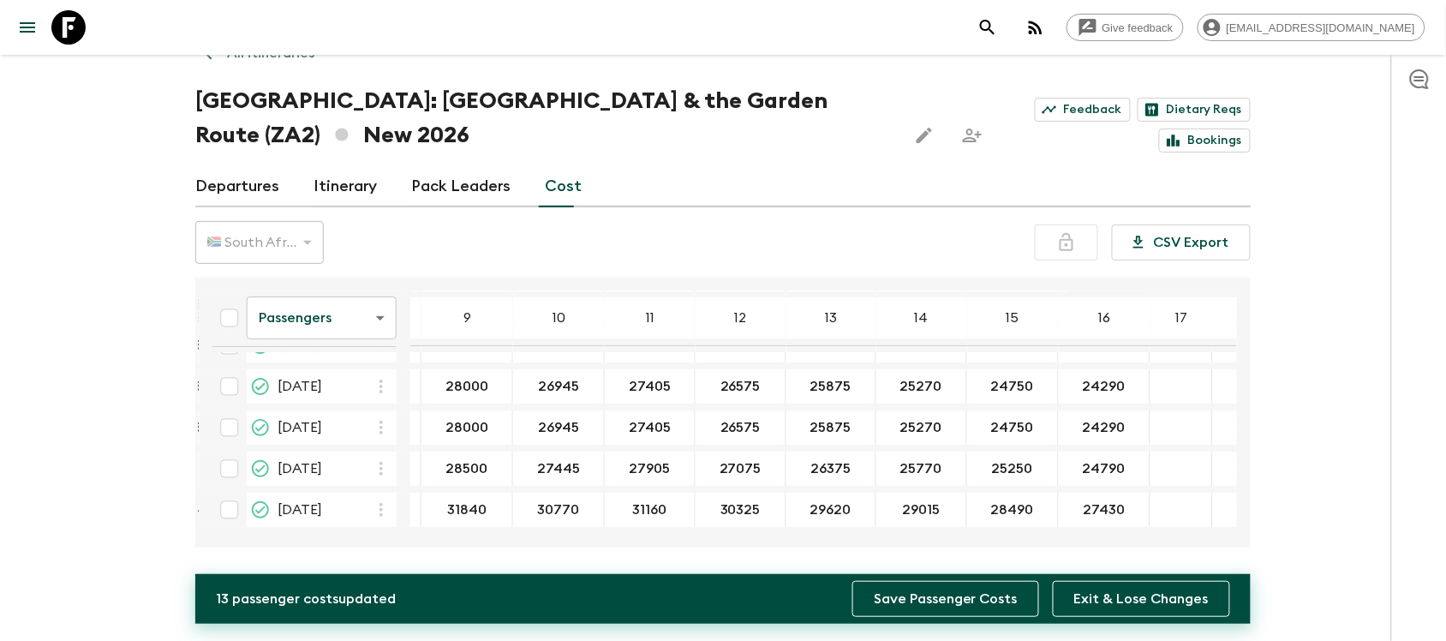
click at [922, 597] on button "Save Passenger Costs" at bounding box center [945, 599] width 187 height 36
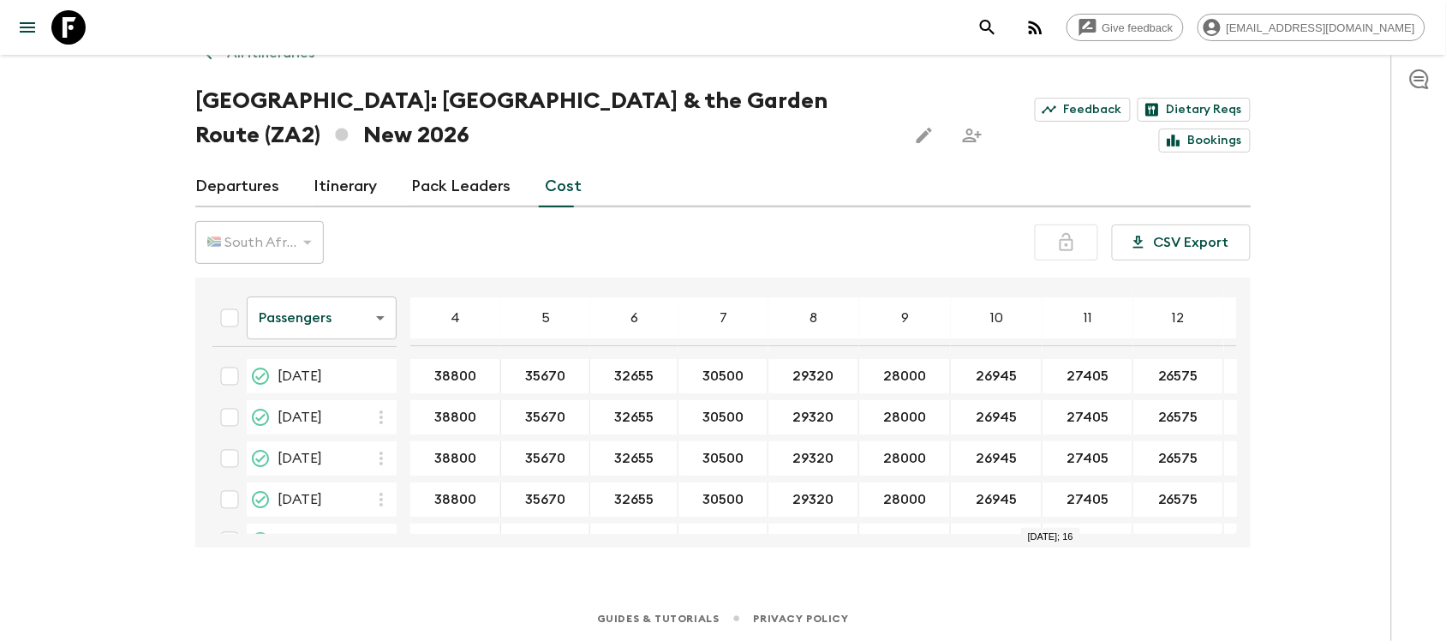
scroll to position [0, 0]
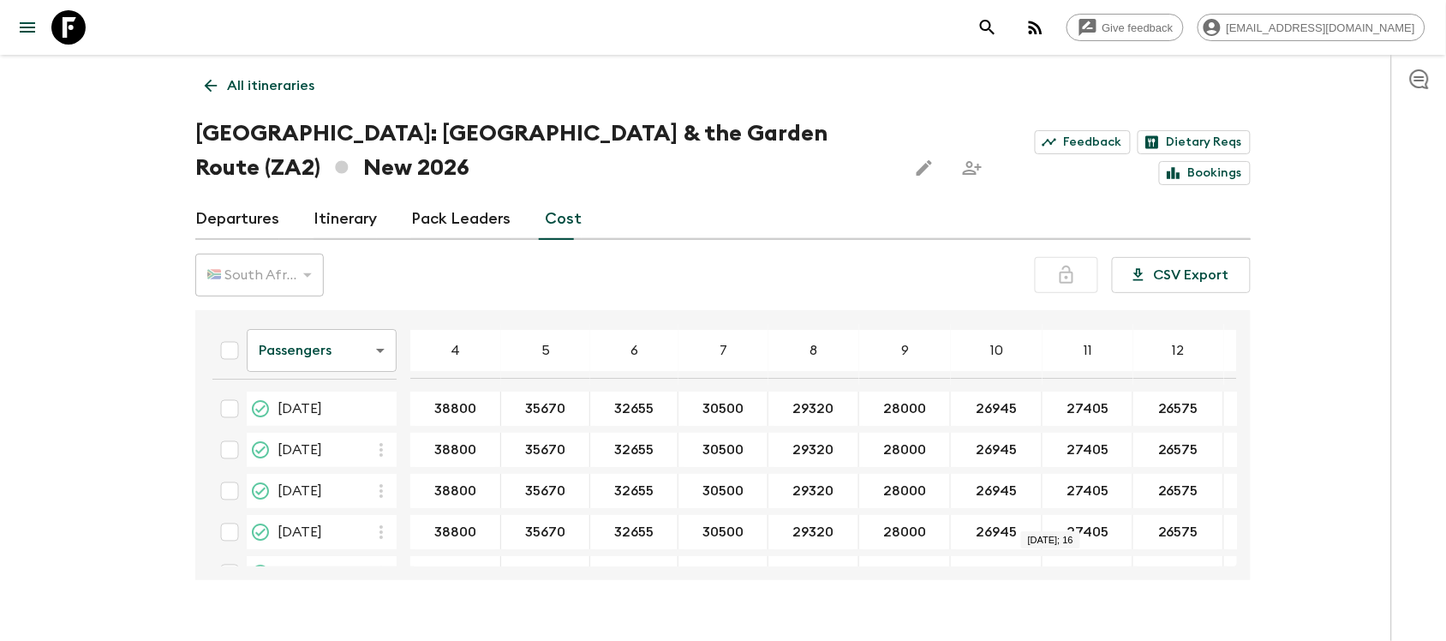
click at [206, 86] on icon at bounding box center [210, 85] width 19 height 19
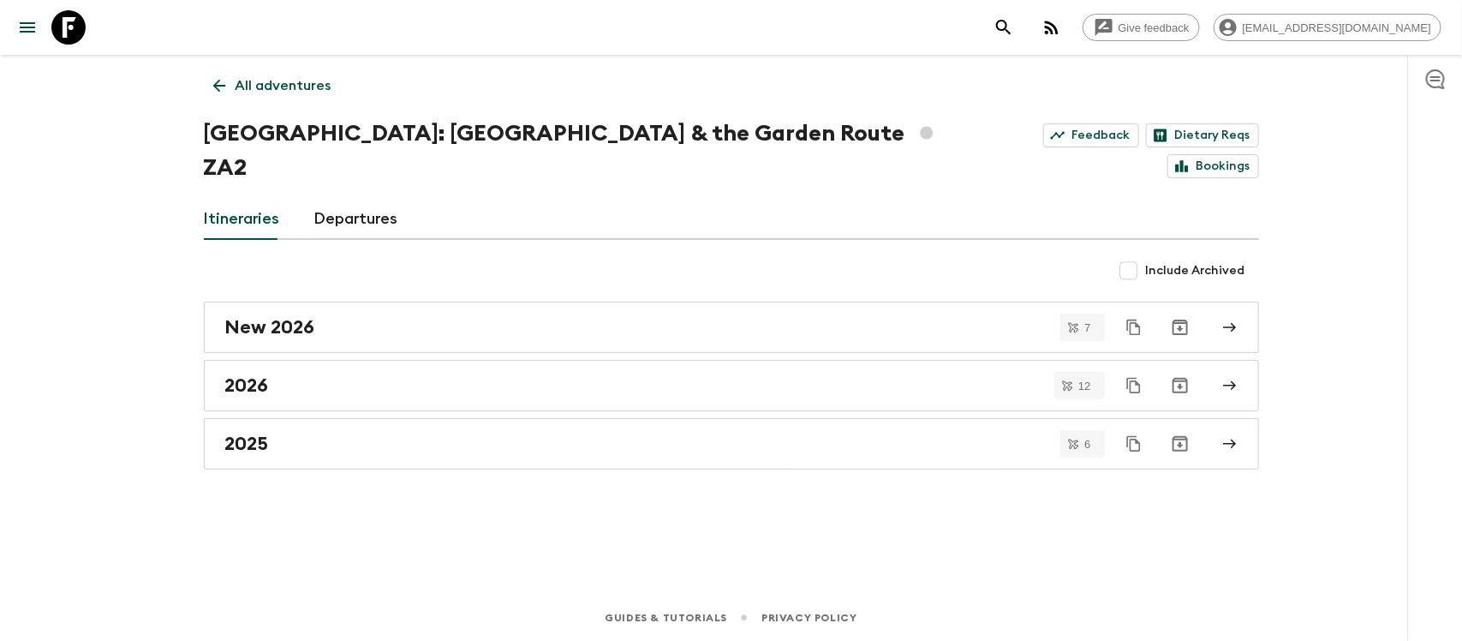
click at [216, 86] on icon at bounding box center [218, 86] width 13 height 13
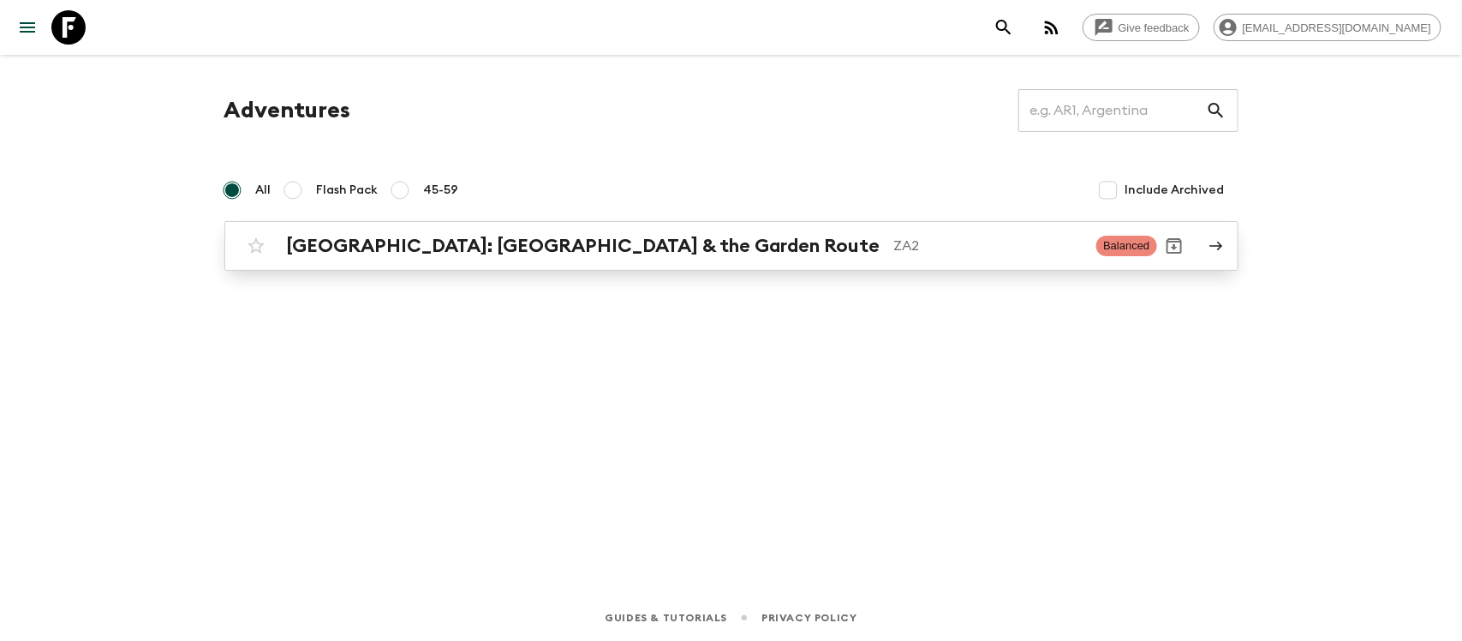
click at [468, 255] on h2 "[GEOGRAPHIC_DATA]: [GEOGRAPHIC_DATA] & the Garden Route" at bounding box center [584, 246] width 594 height 22
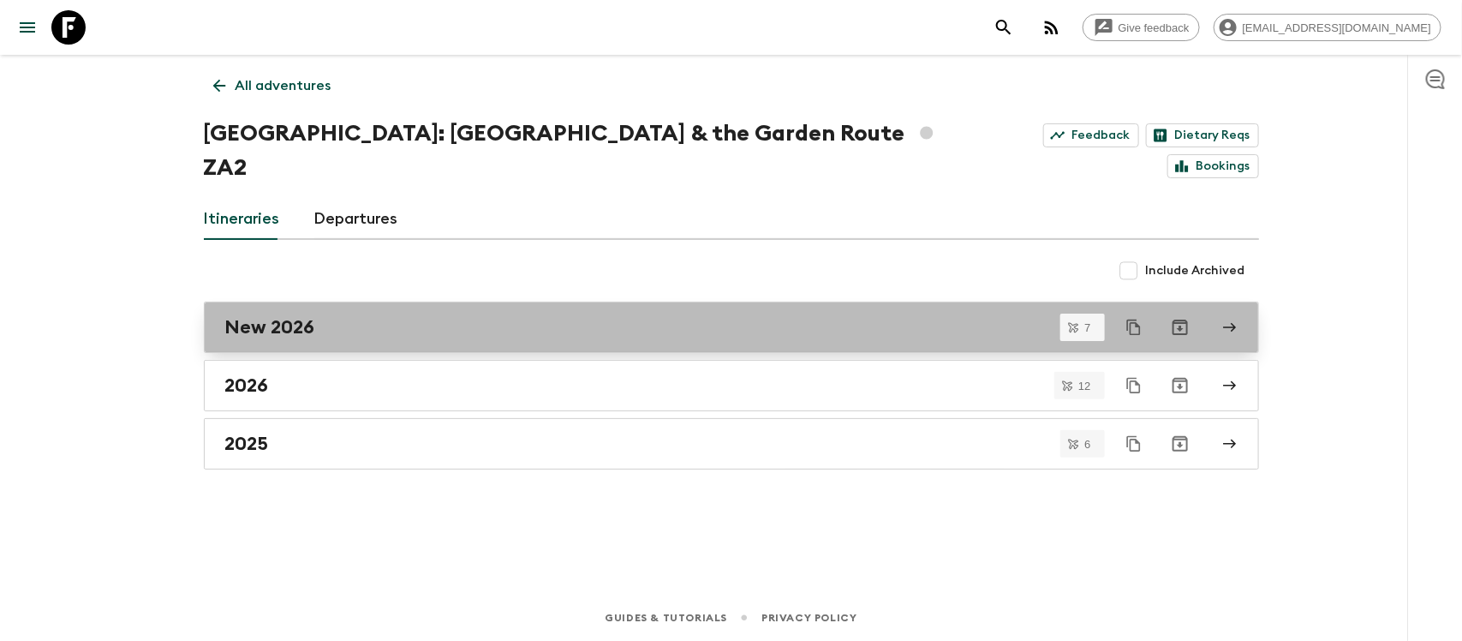
click at [331, 316] on div "New 2026" at bounding box center [715, 327] width 980 height 22
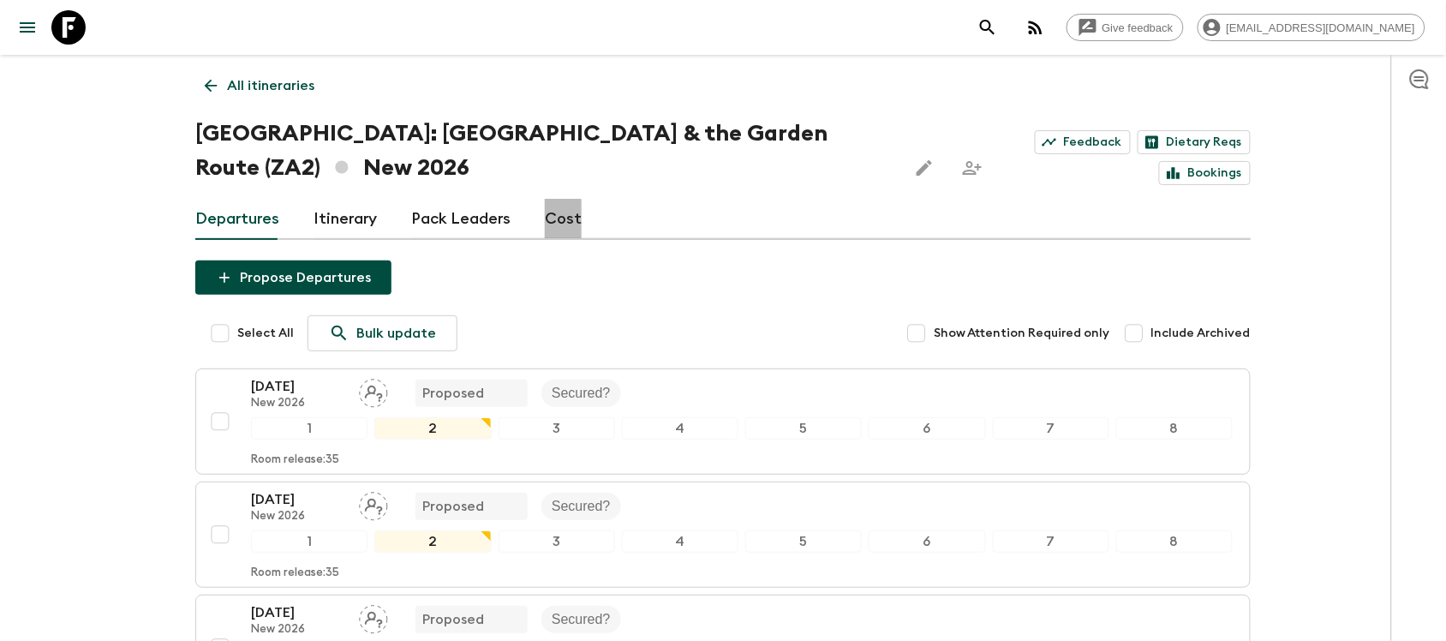
click at [546, 221] on link "Cost" at bounding box center [563, 219] width 37 height 41
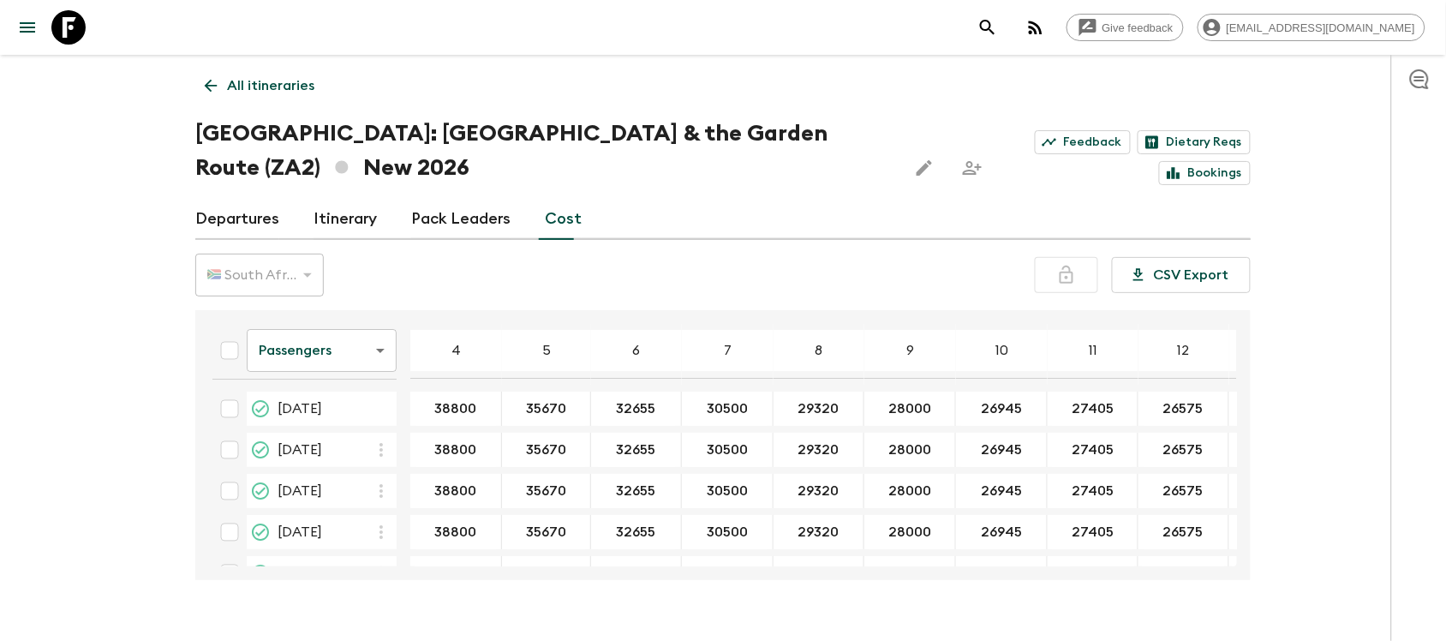
click at [456, 216] on link "Pack Leaders" at bounding box center [460, 219] width 99 height 41
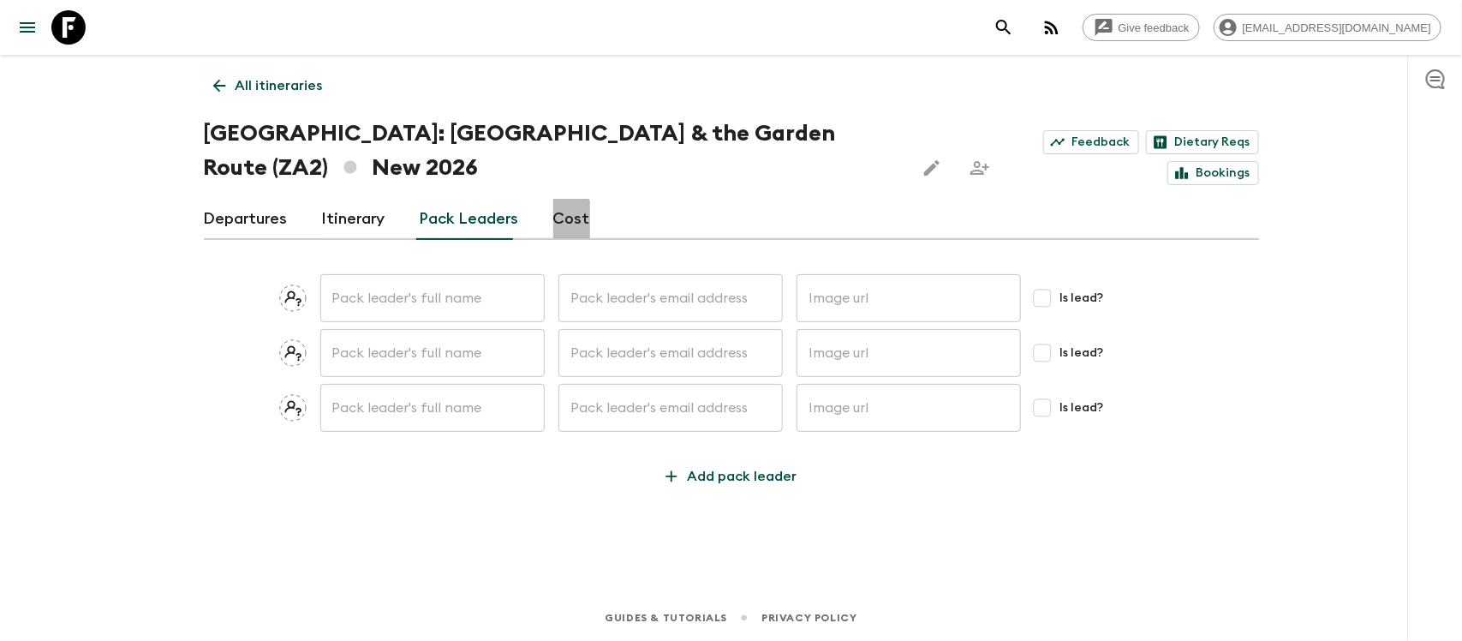
click at [553, 224] on link "Cost" at bounding box center [571, 219] width 37 height 41
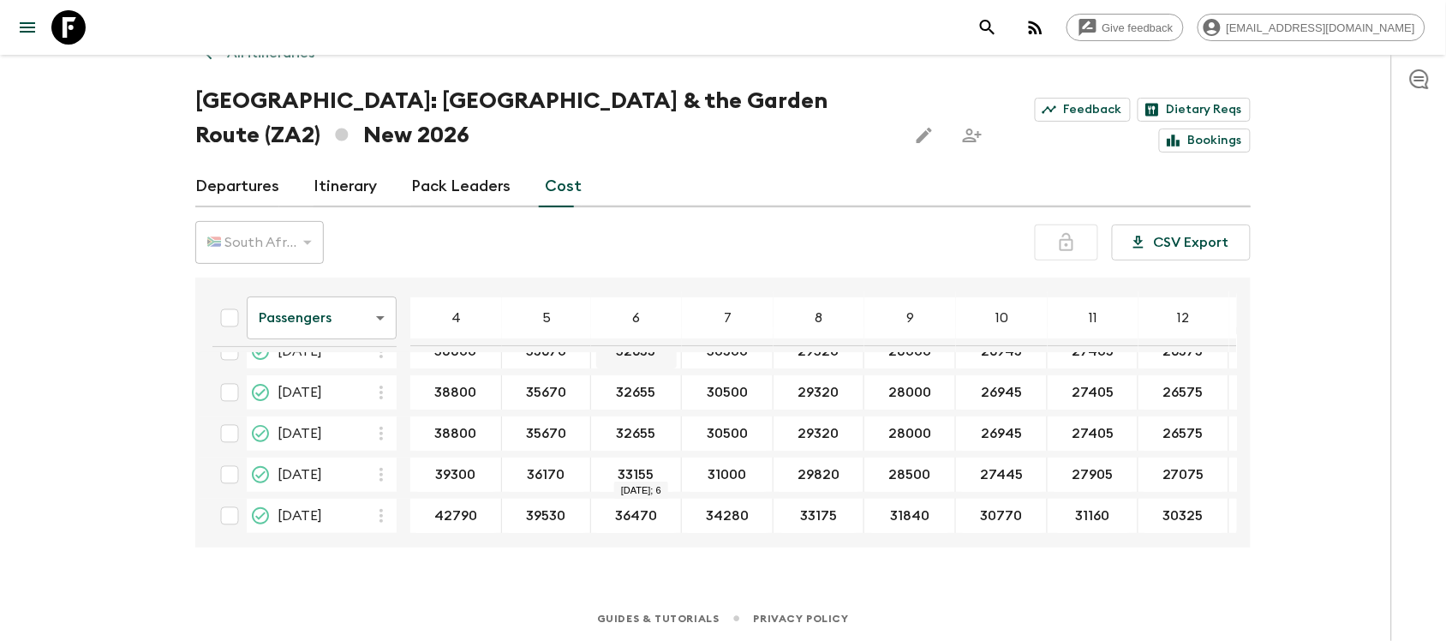
scroll to position [114, 0]
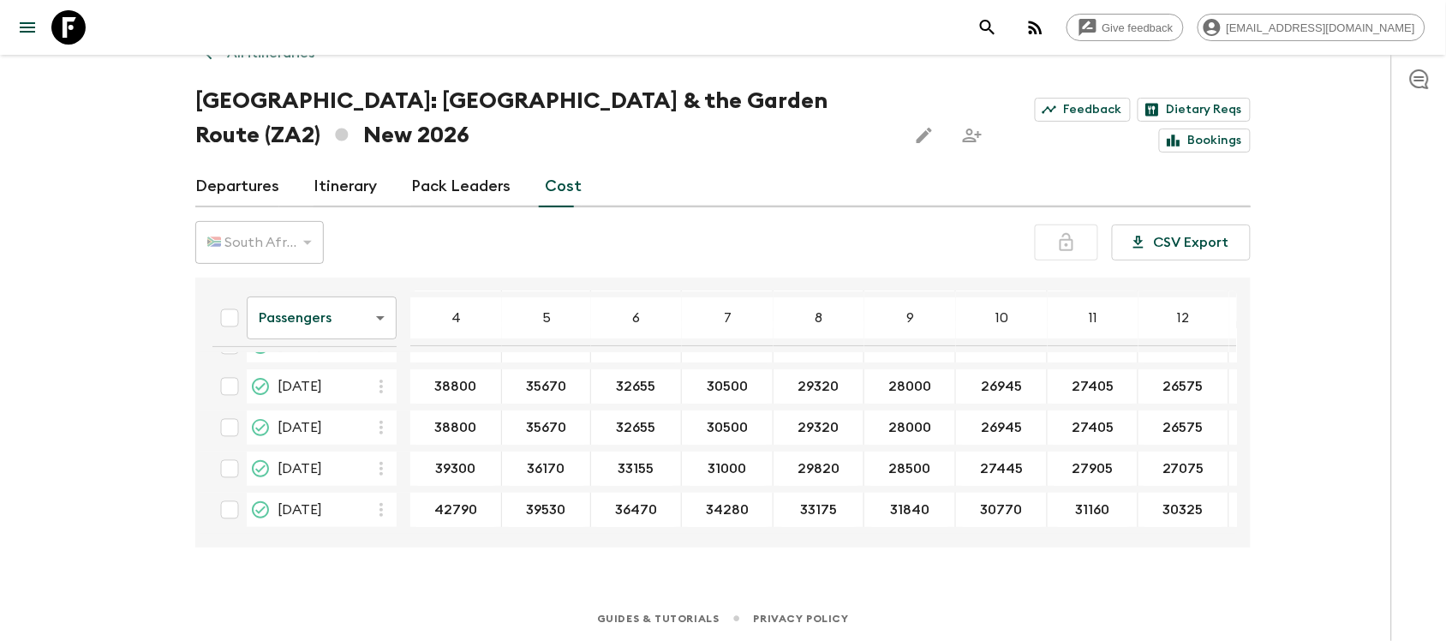
click at [1046, 23] on icon "button" at bounding box center [1035, 27] width 21 height 21
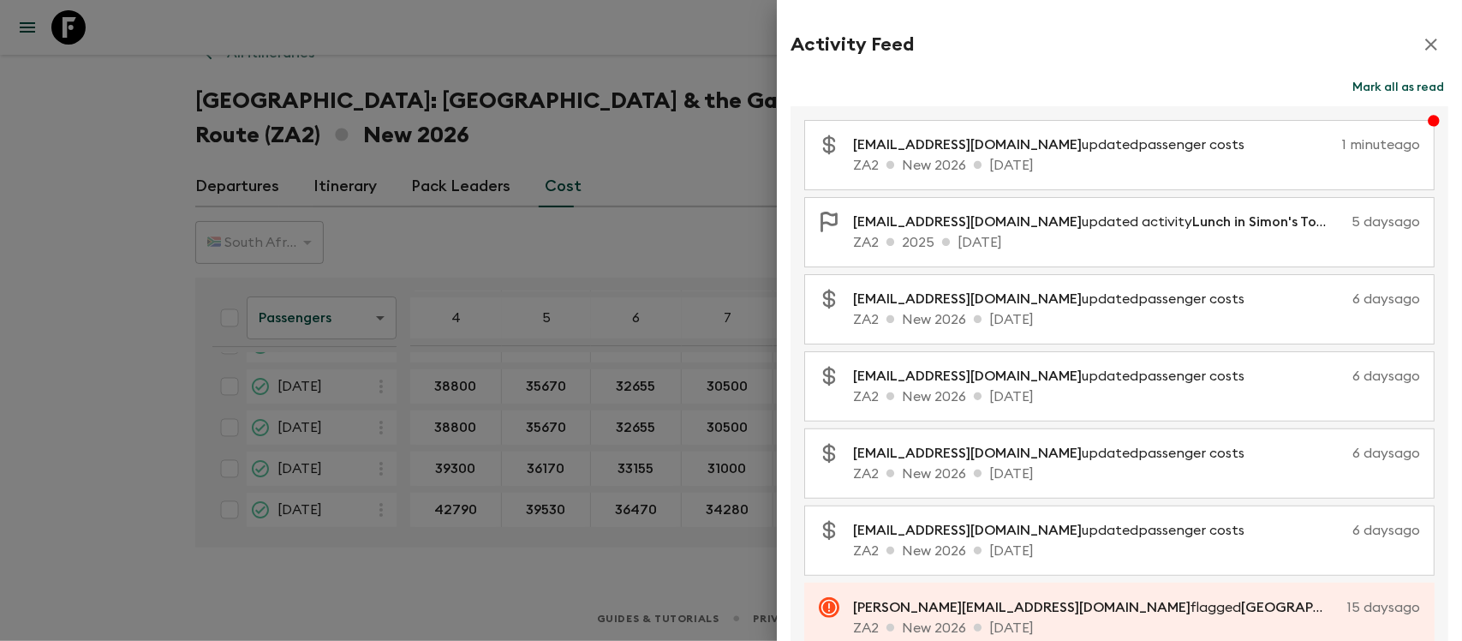
click at [1421, 39] on icon "button" at bounding box center [1431, 44] width 21 height 21
